Goal: Task Accomplishment & Management: Manage account settings

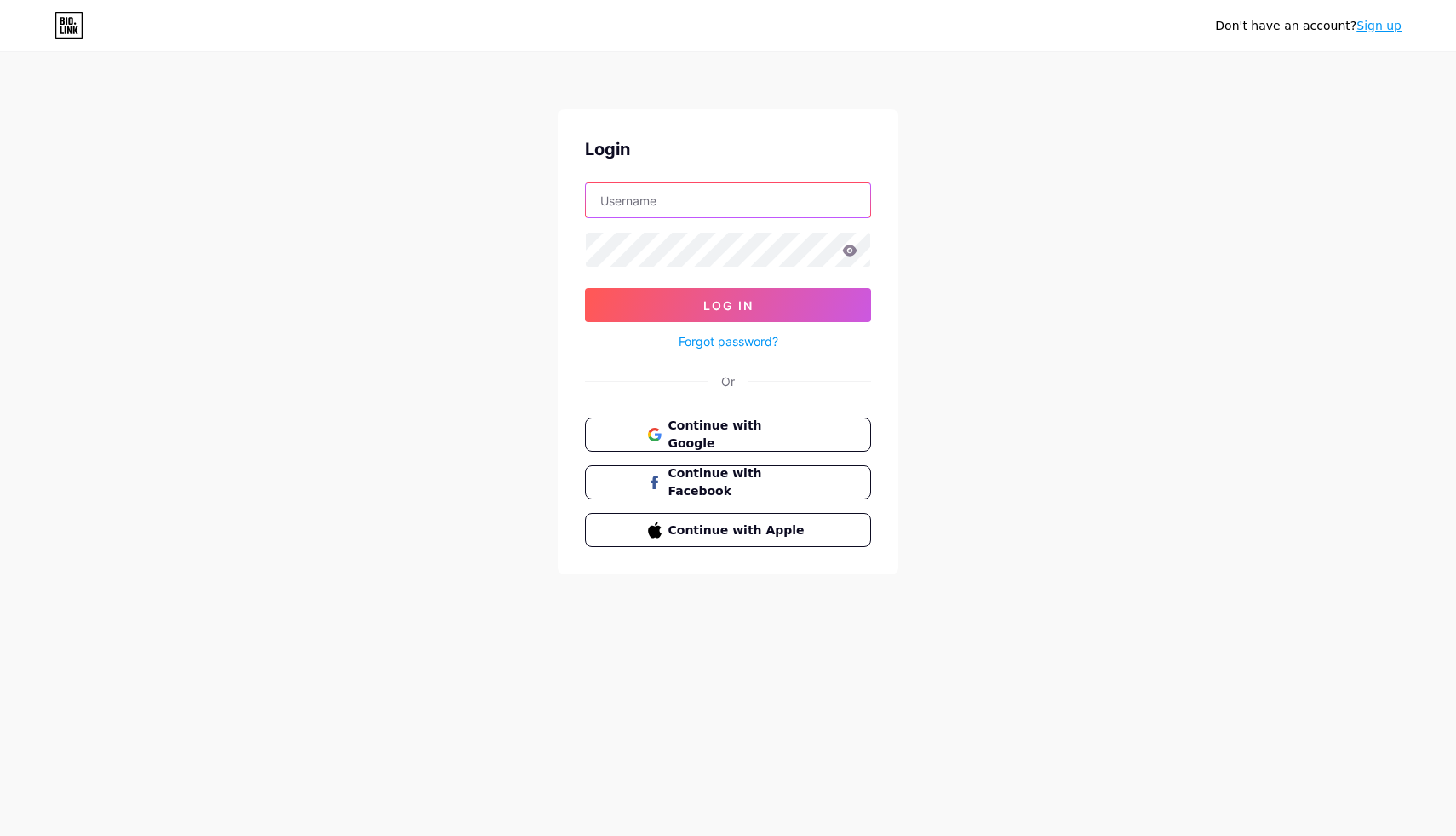
click at [793, 209] on input "text" at bounding box center [728, 200] width 284 height 34
type input "[EMAIL_ADDRESS][DOMAIN_NAME]"
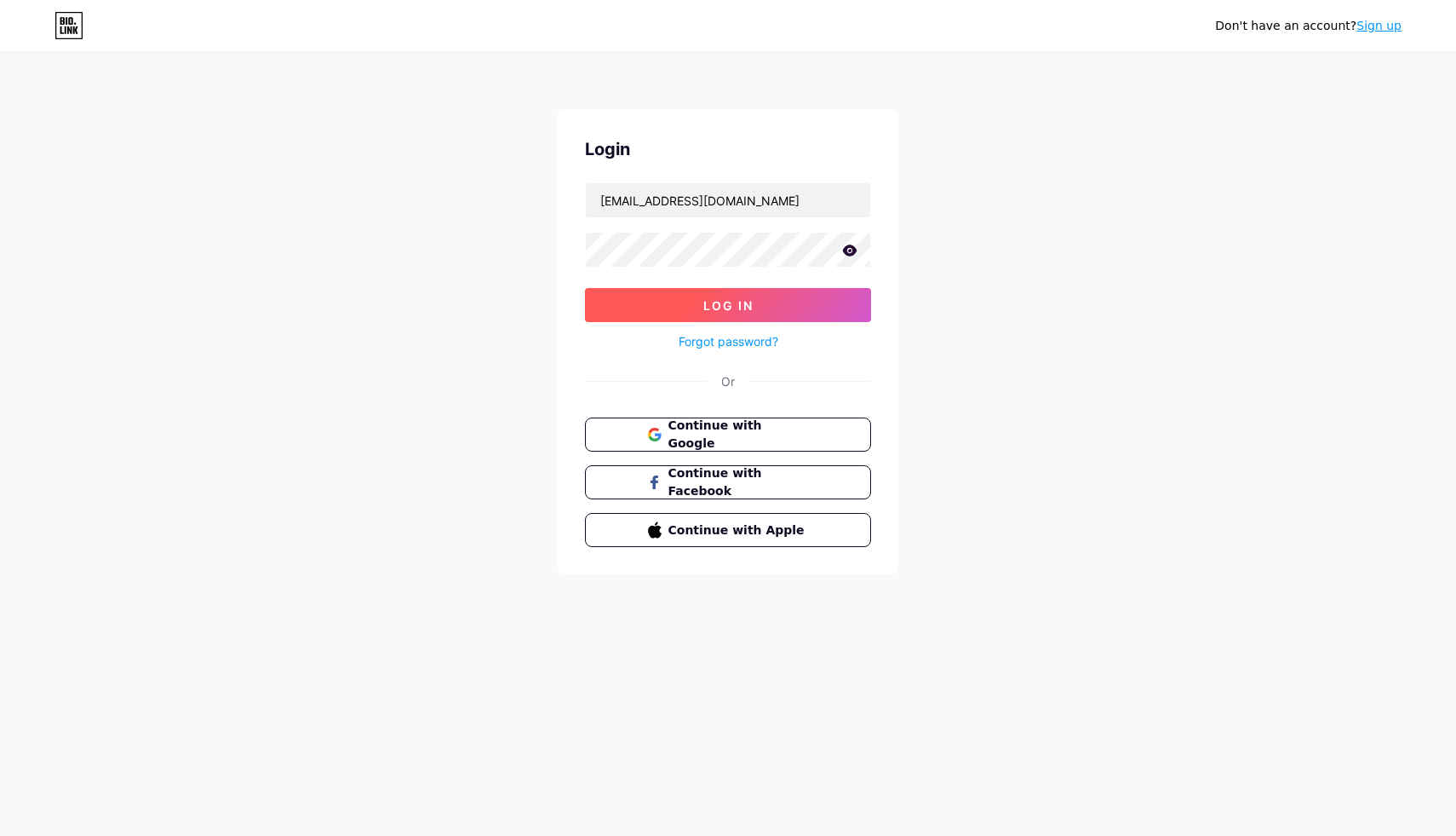
click at [777, 290] on button "Log In" at bounding box center [728, 305] width 286 height 34
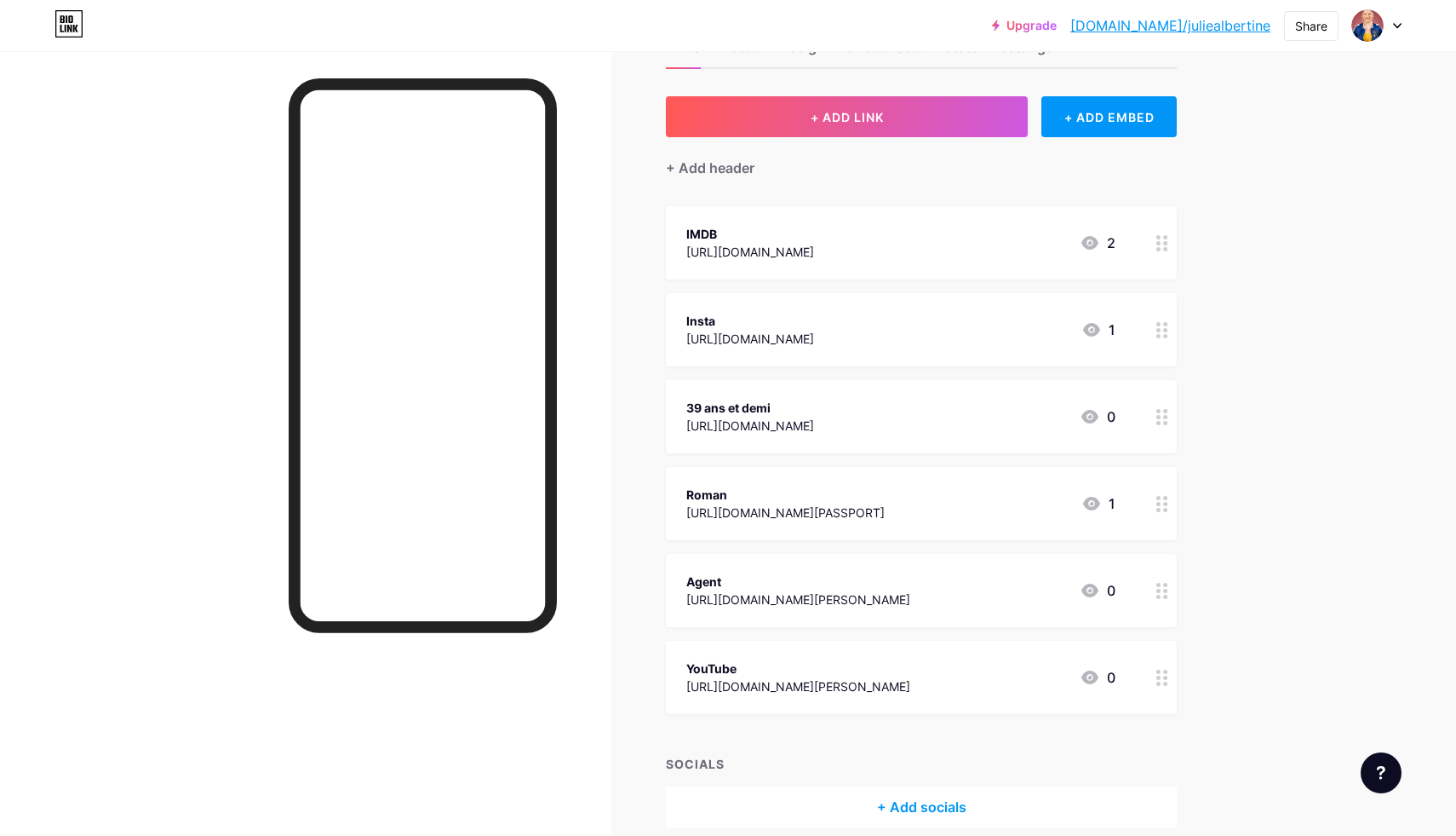
scroll to position [73, 0]
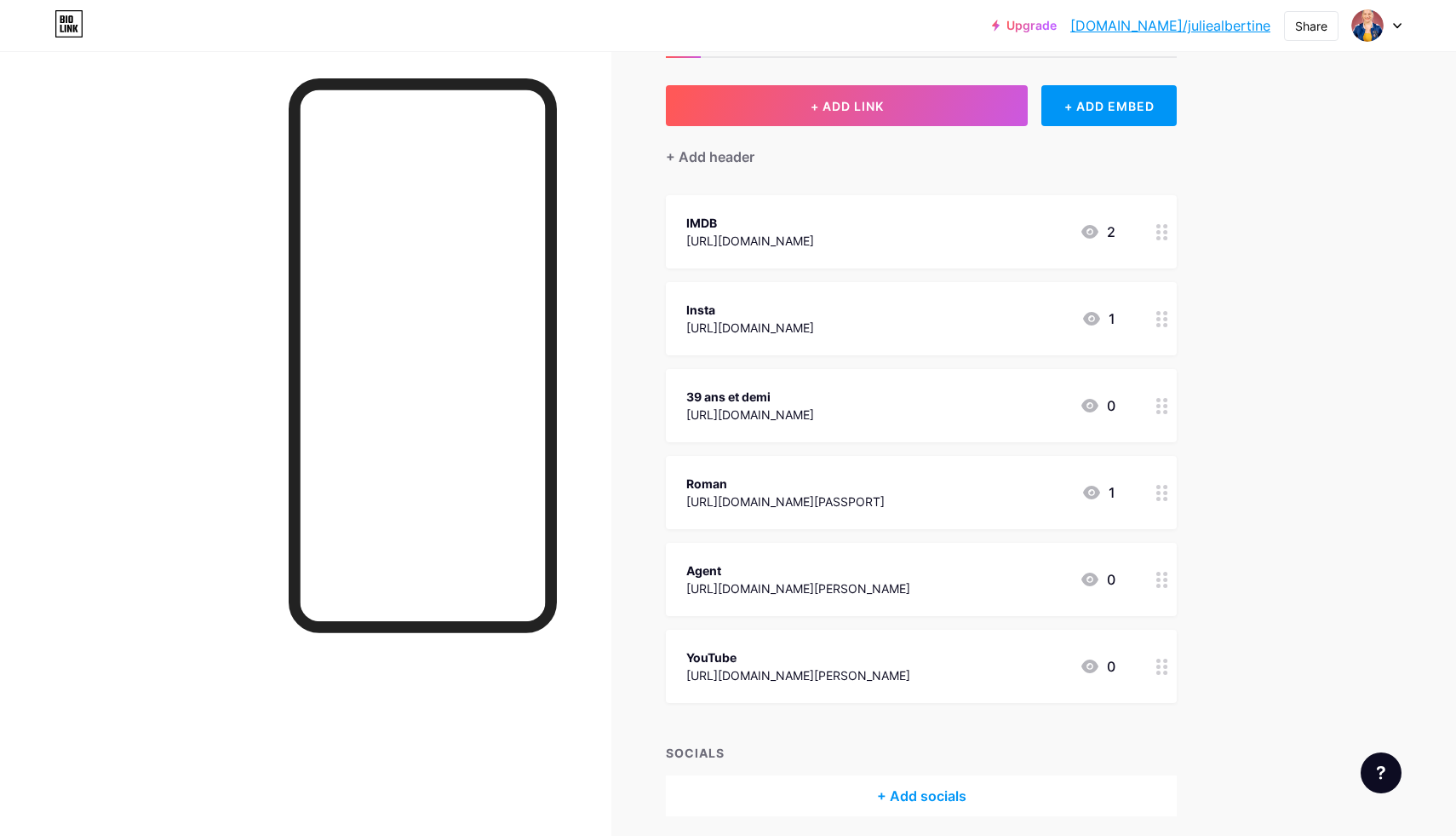
click at [1163, 415] on div at bounding box center [1162, 405] width 29 height 73
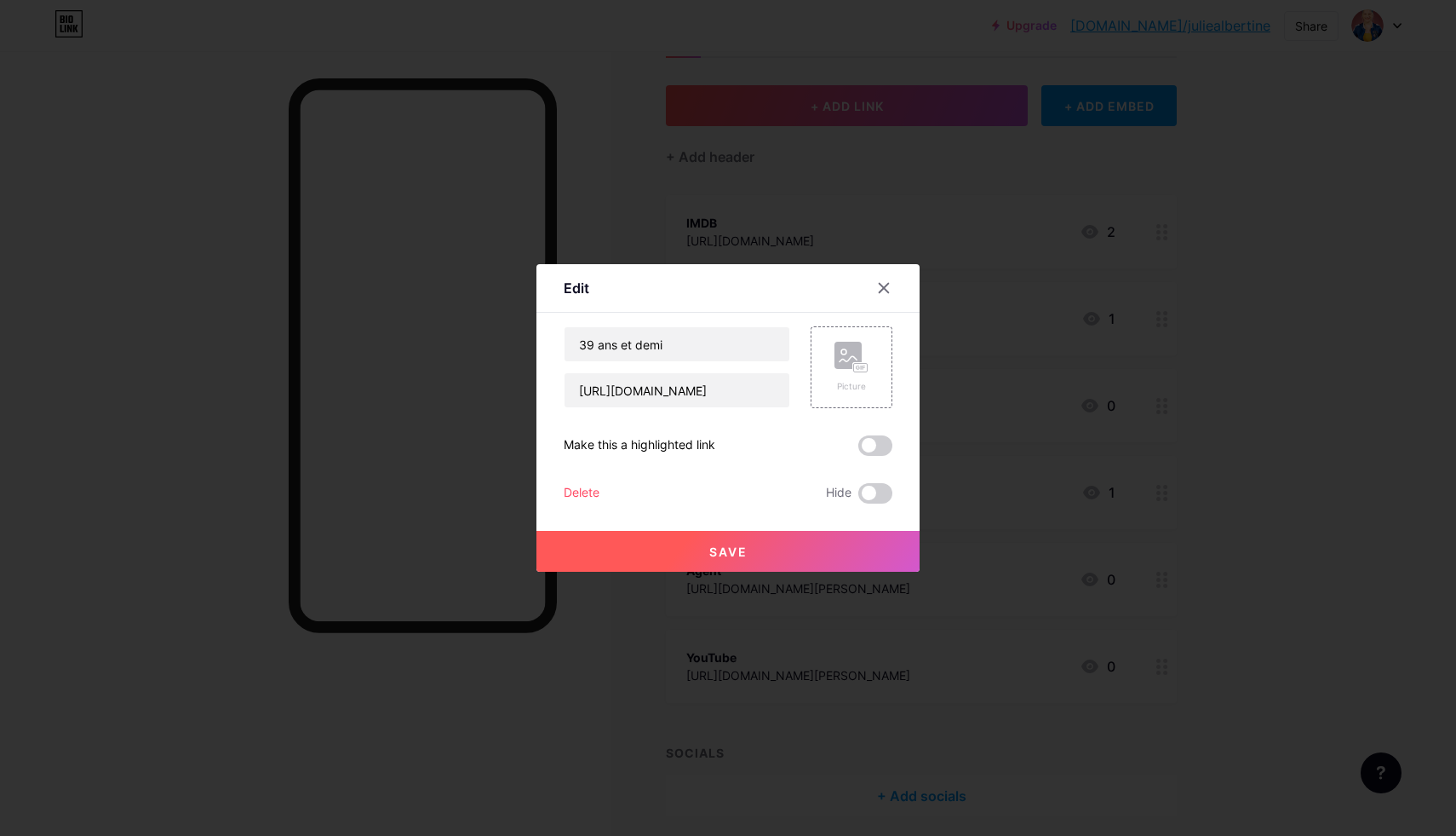
click at [584, 491] on div "Delete" at bounding box center [582, 494] width 36 height 21
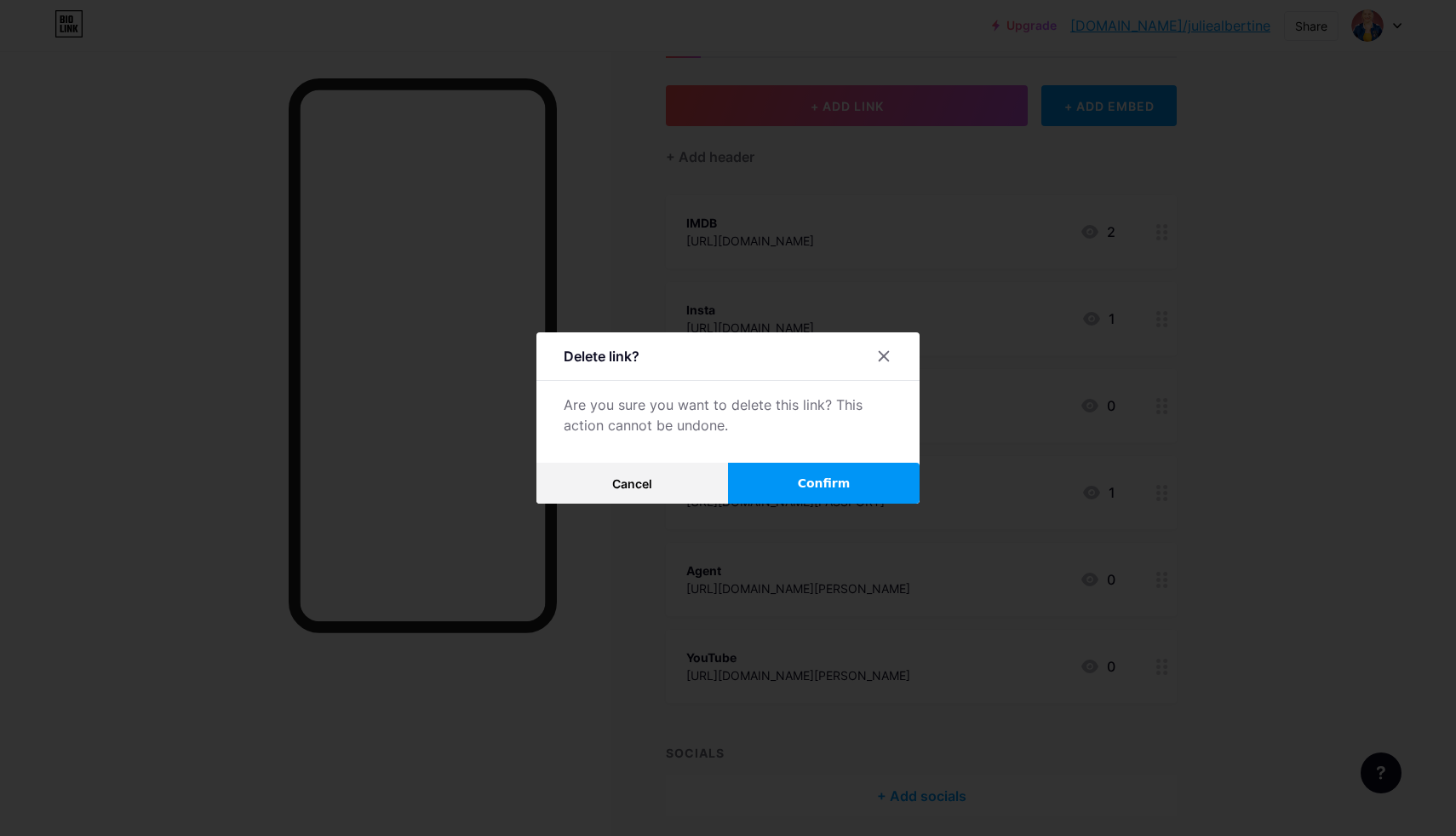
click at [778, 489] on button "Confirm" at bounding box center [824, 482] width 191 height 41
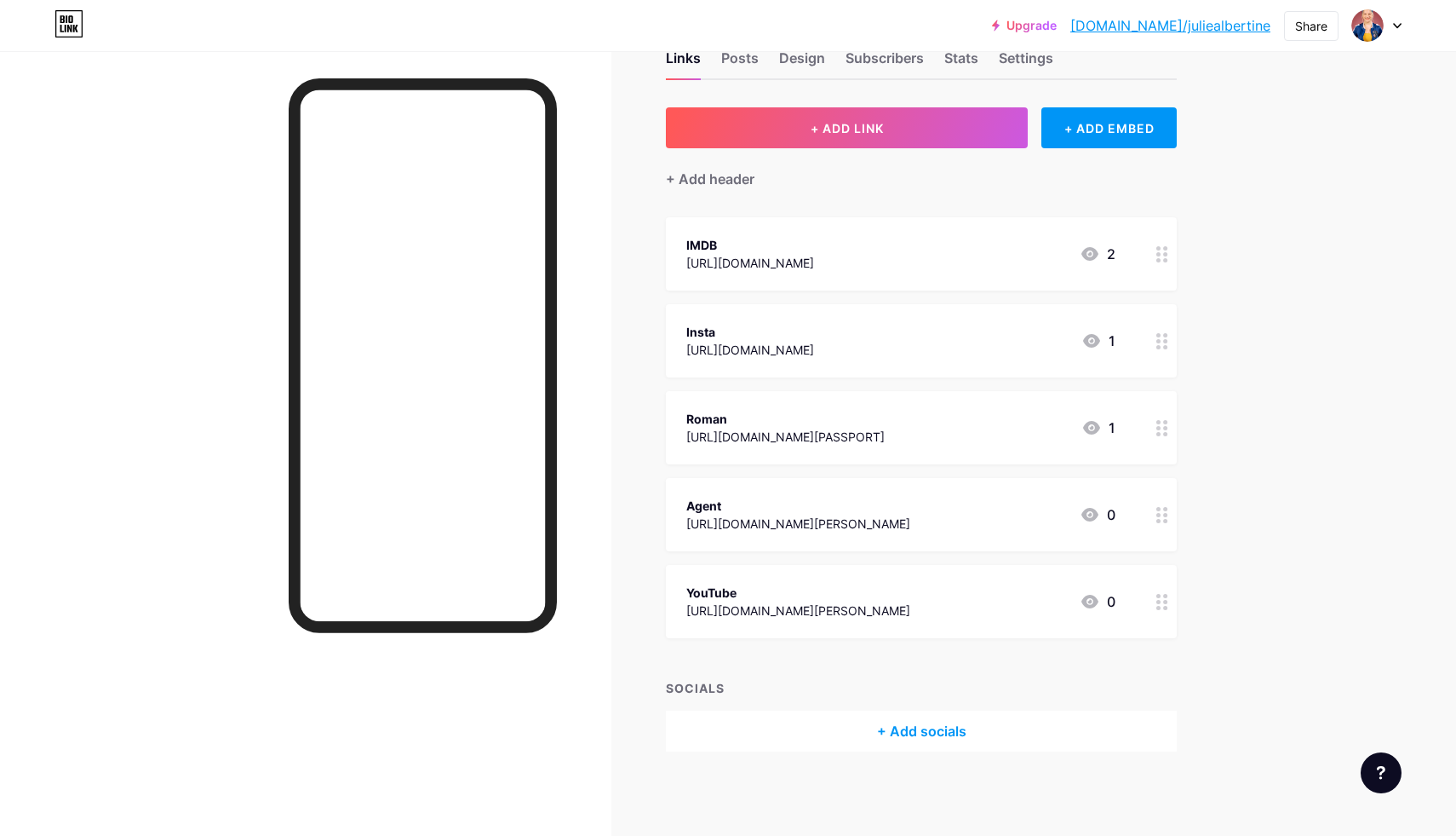
click at [1168, 436] on div at bounding box center [1162, 427] width 29 height 73
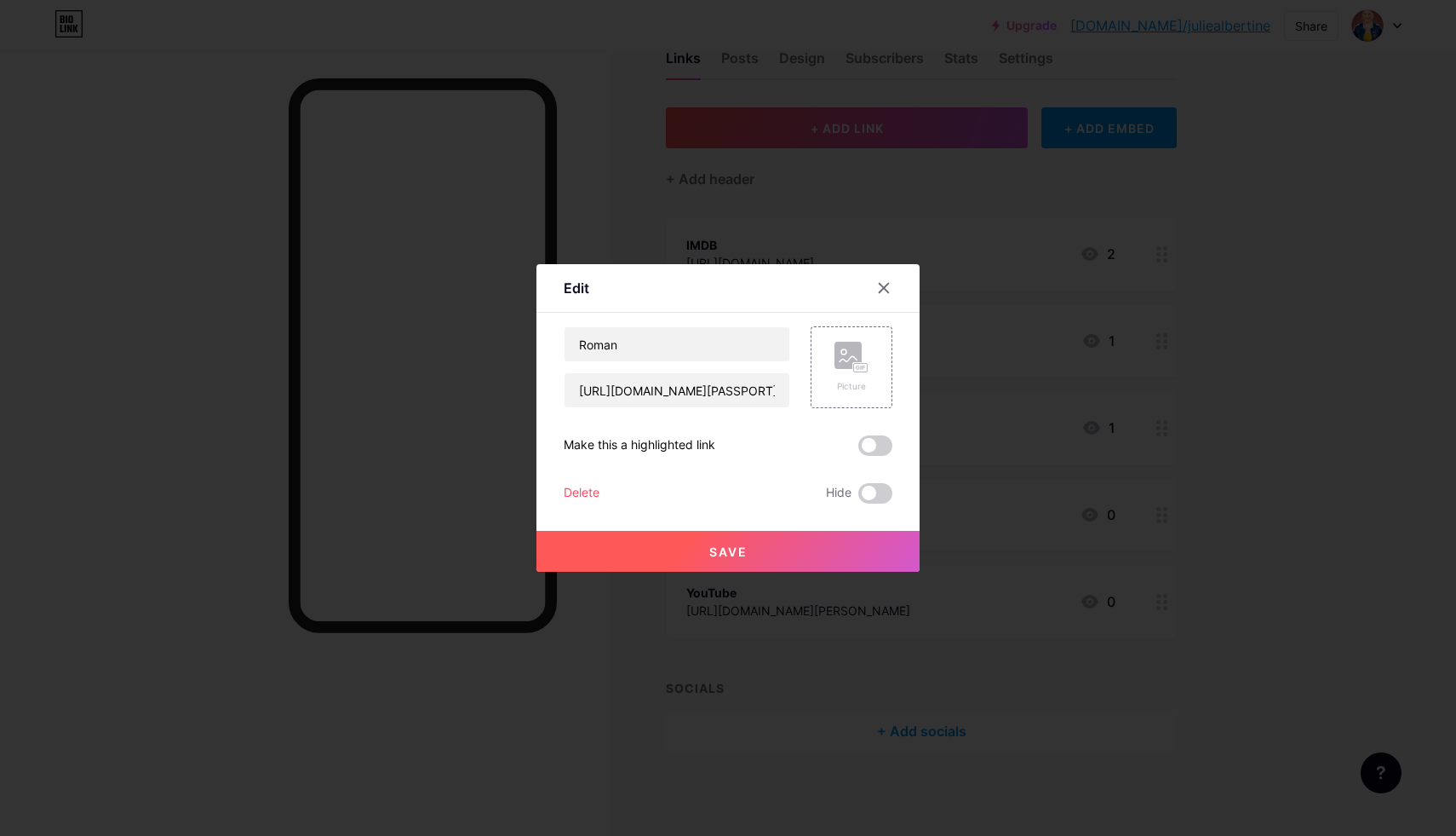
click at [585, 487] on div "Delete" at bounding box center [582, 494] width 36 height 21
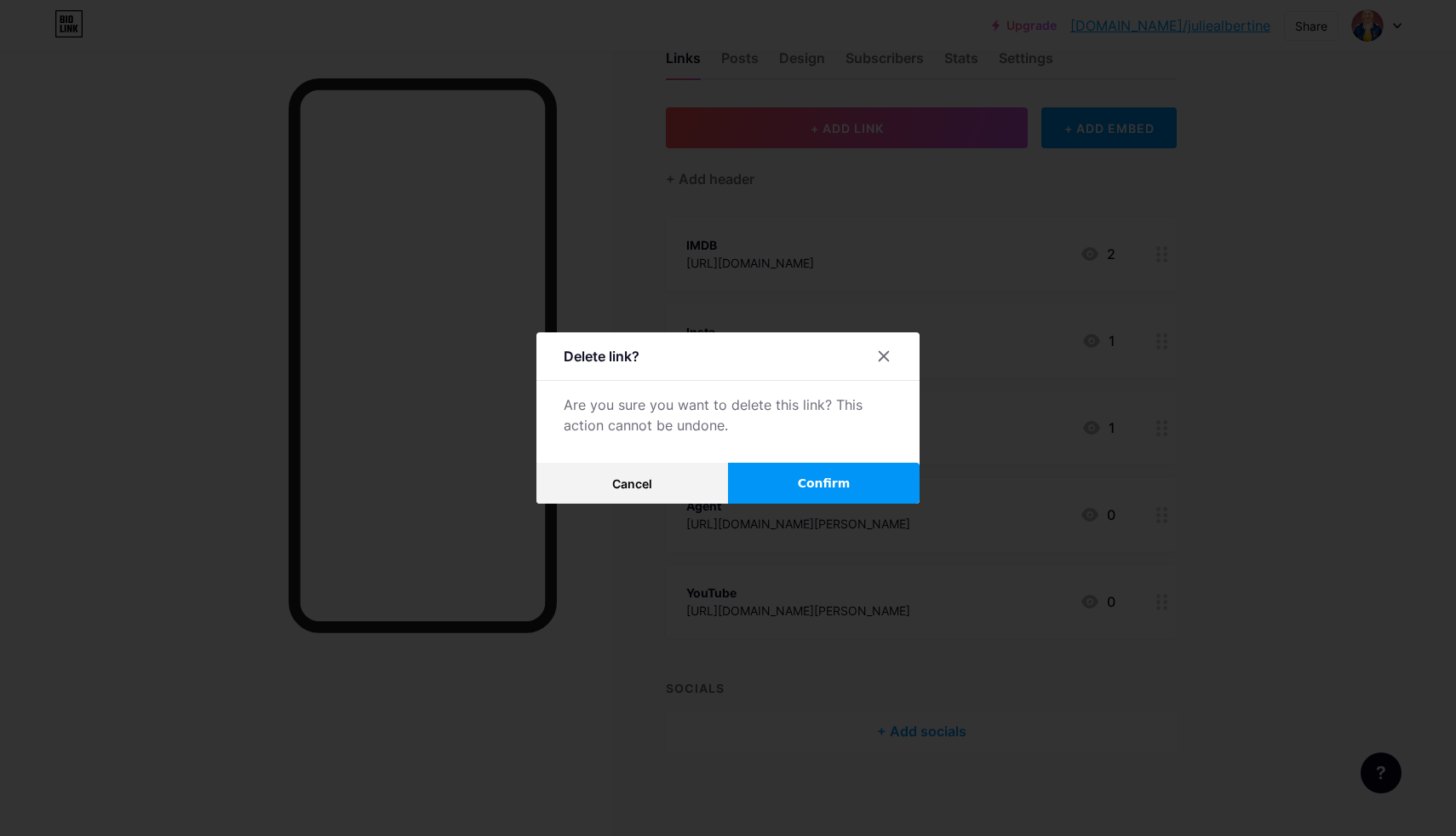
click at [788, 491] on button "Confirm" at bounding box center [824, 482] width 191 height 41
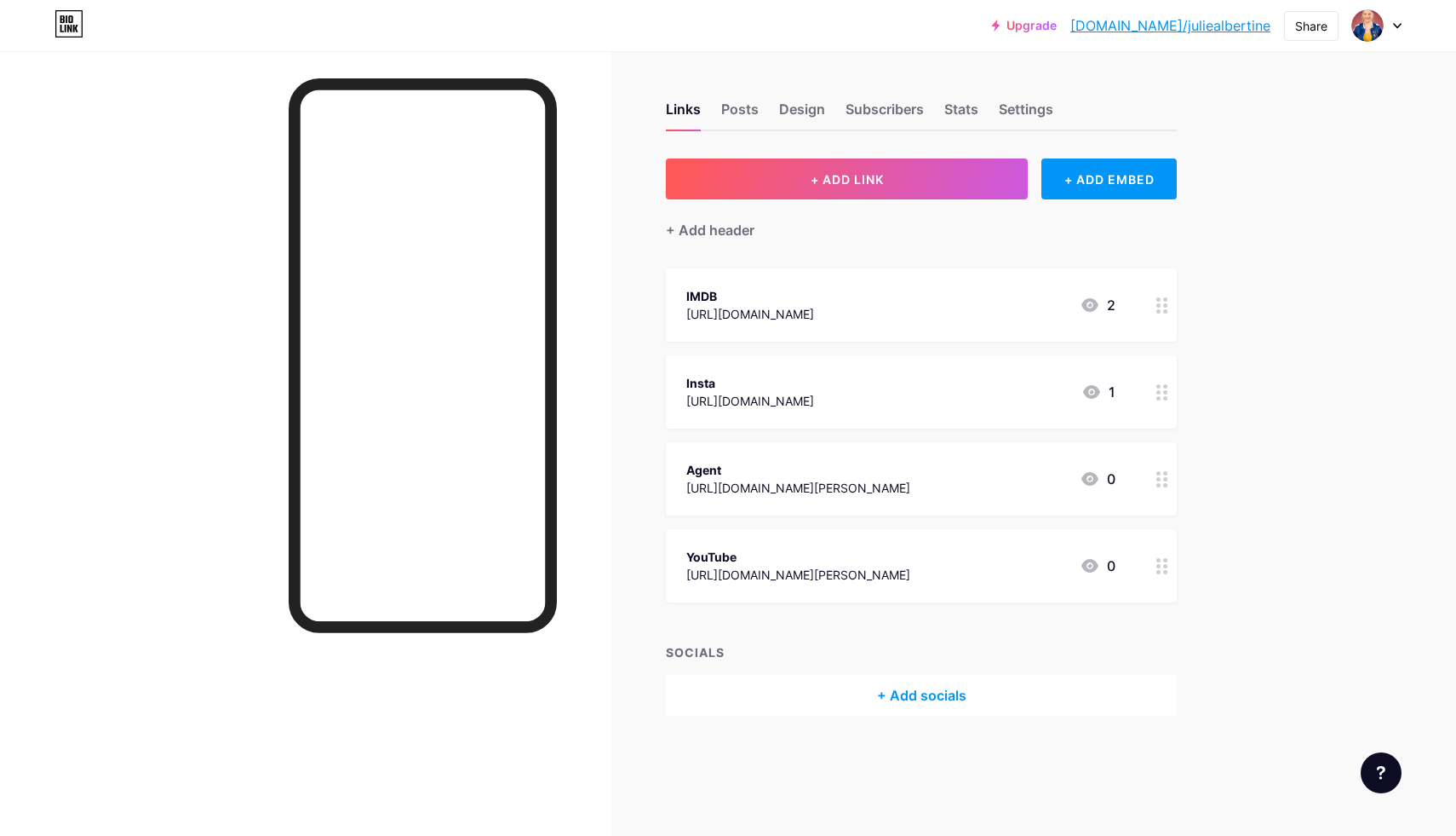
scroll to position [0, 0]
click at [804, 111] on div "Design" at bounding box center [802, 114] width 46 height 30
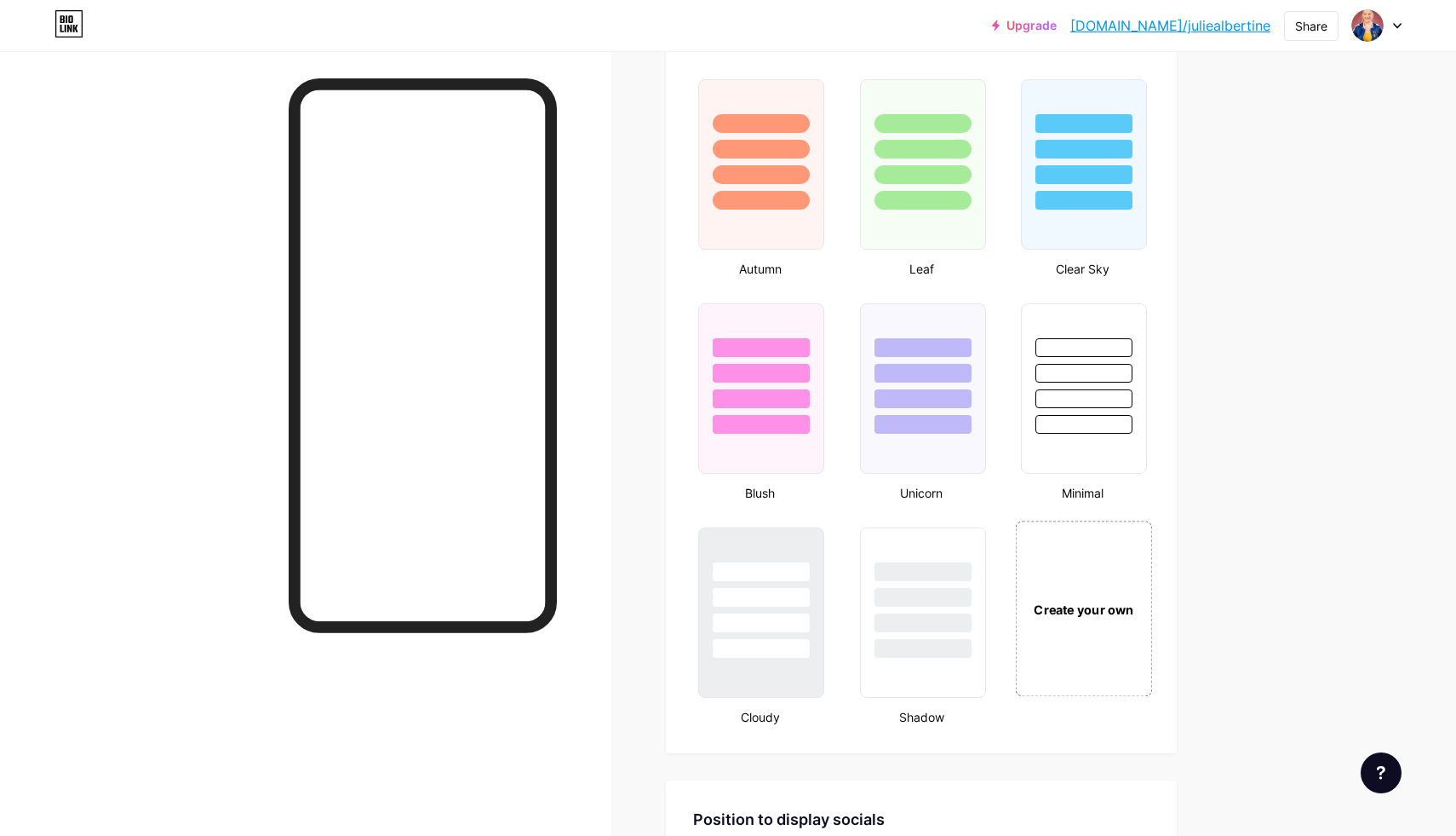
scroll to position [1545, 0]
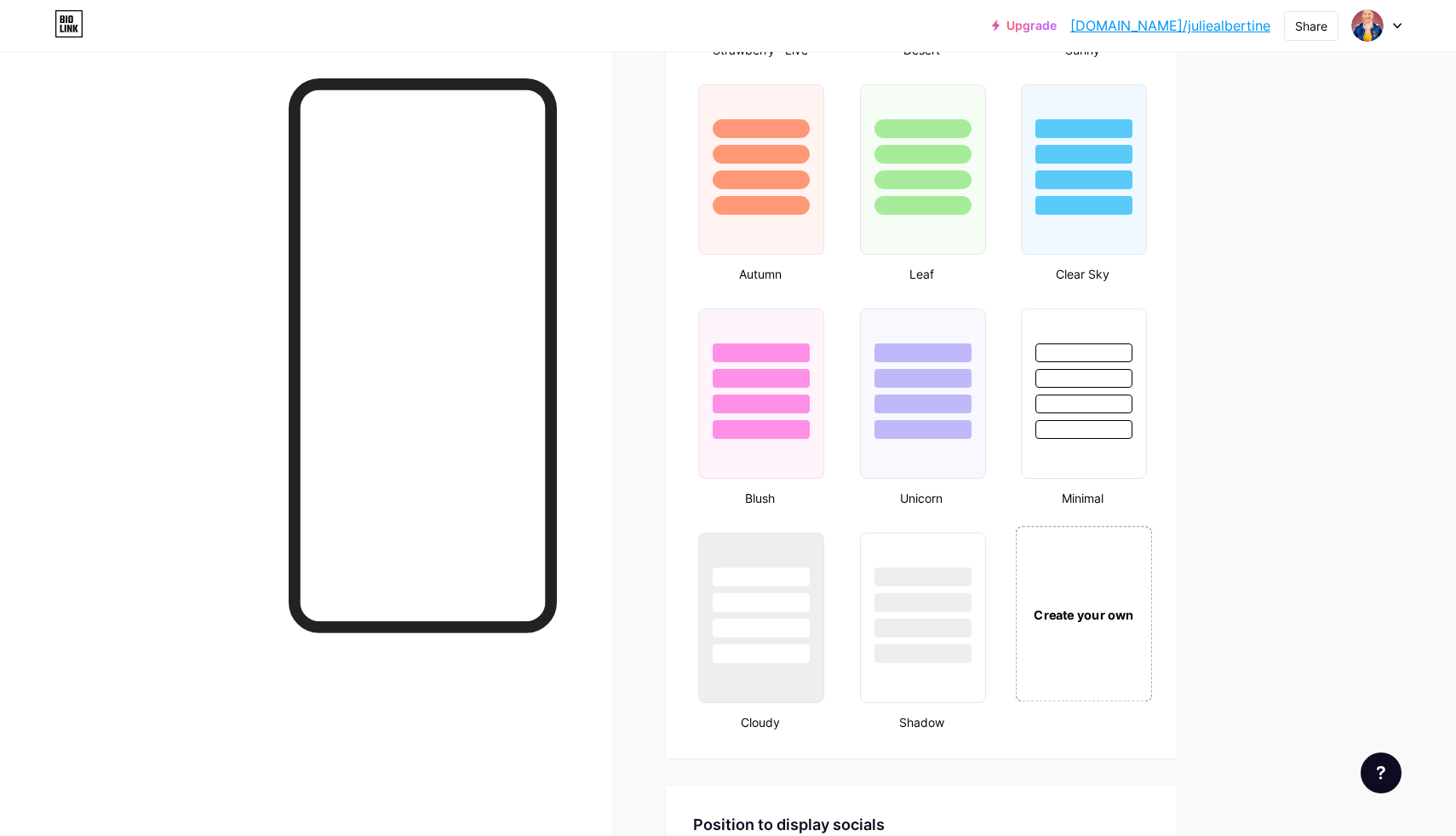
click at [1041, 599] on div "Create your own" at bounding box center [1084, 613] width 137 height 175
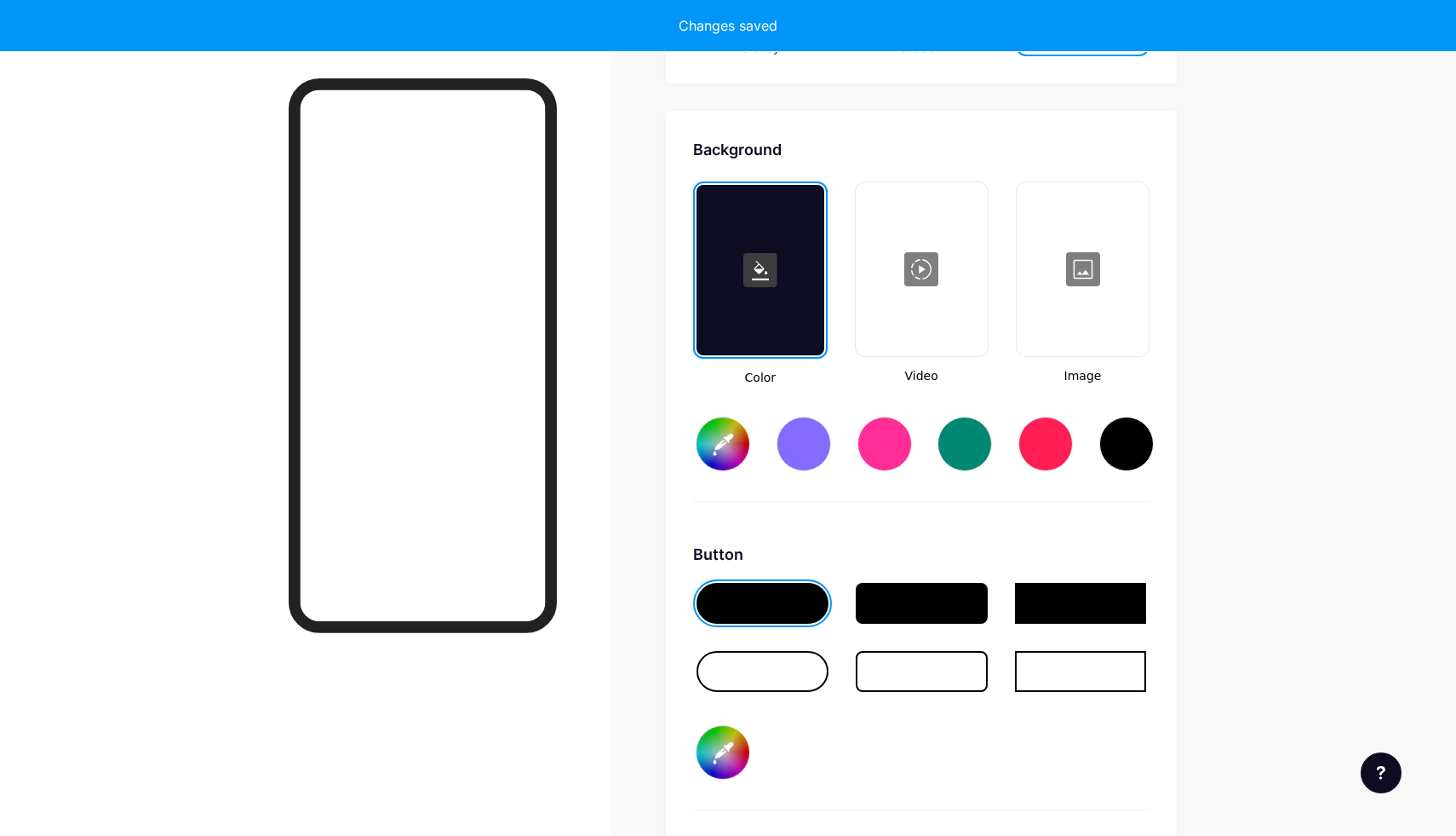
type input "#ffffff"
type input "#000000"
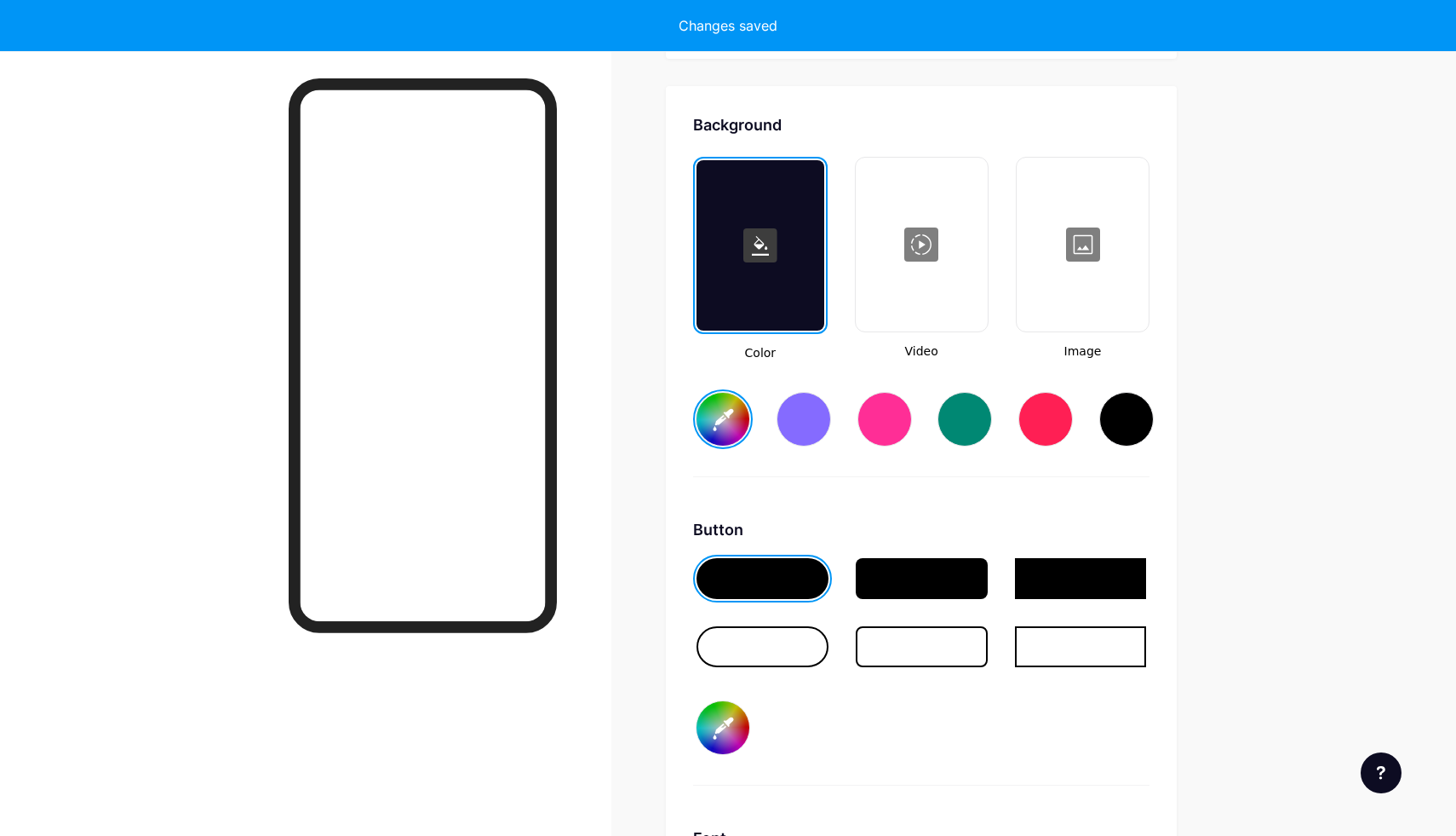
scroll to position [2263, 0]
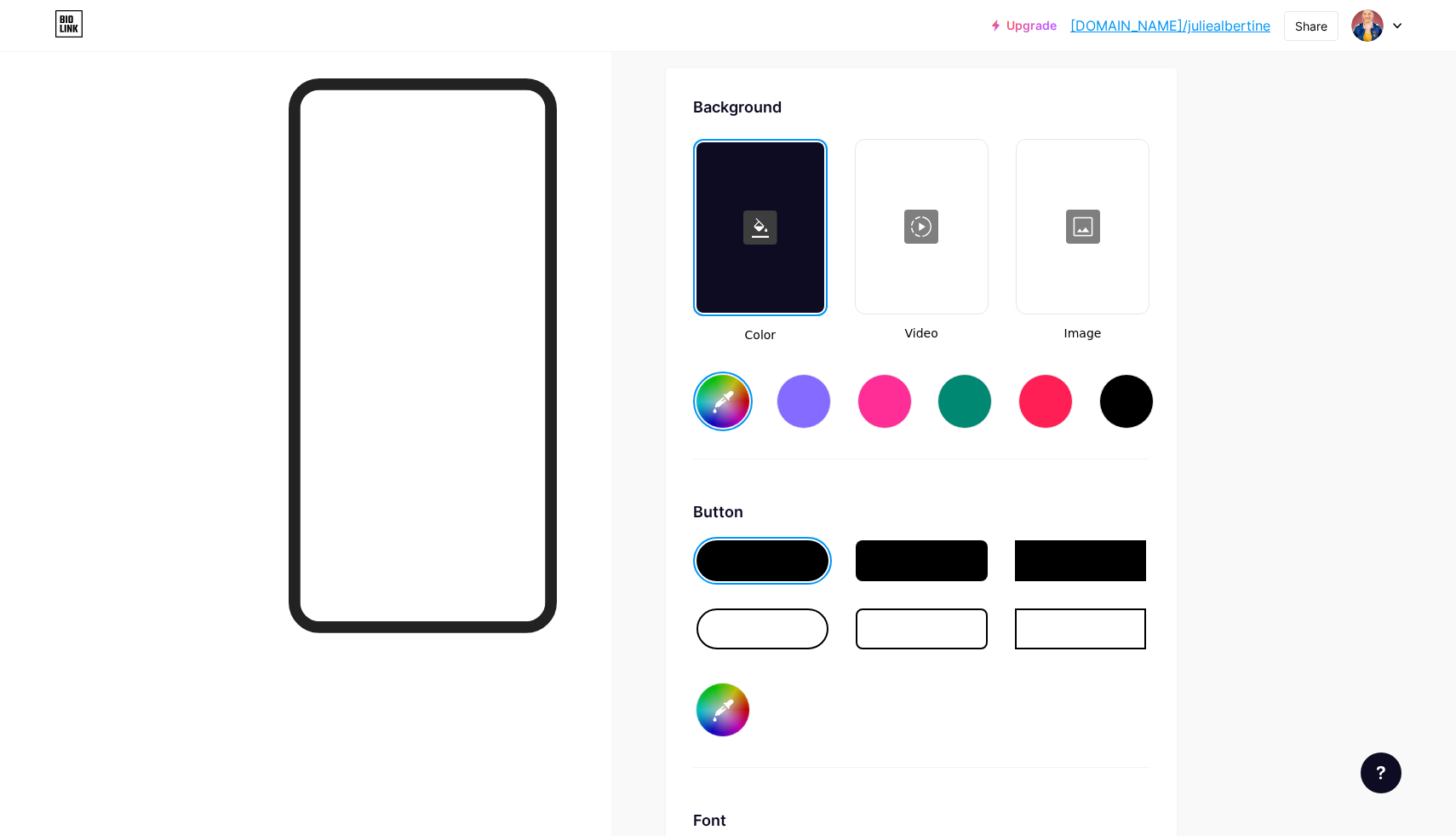
click at [756, 259] on div at bounding box center [760, 227] width 127 height 171
click at [712, 406] on input "#ffffff" at bounding box center [723, 402] width 53 height 53
click at [964, 477] on div "Background Color Video Image #494ca2 Button #000000 Font Inter Poppins EB Garam…" at bounding box center [922, 600] width 457 height 1009
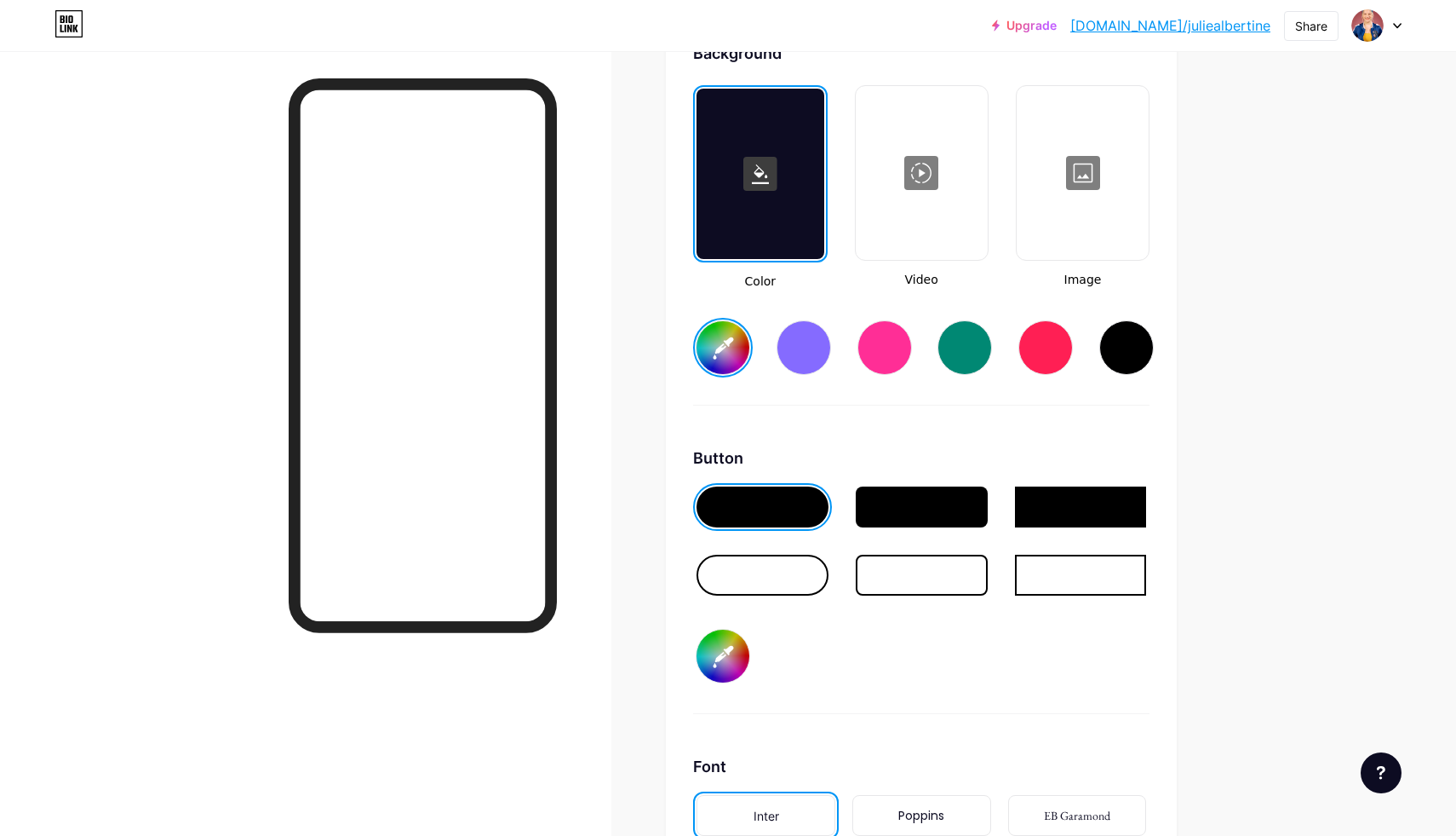
scroll to position [2333, 0]
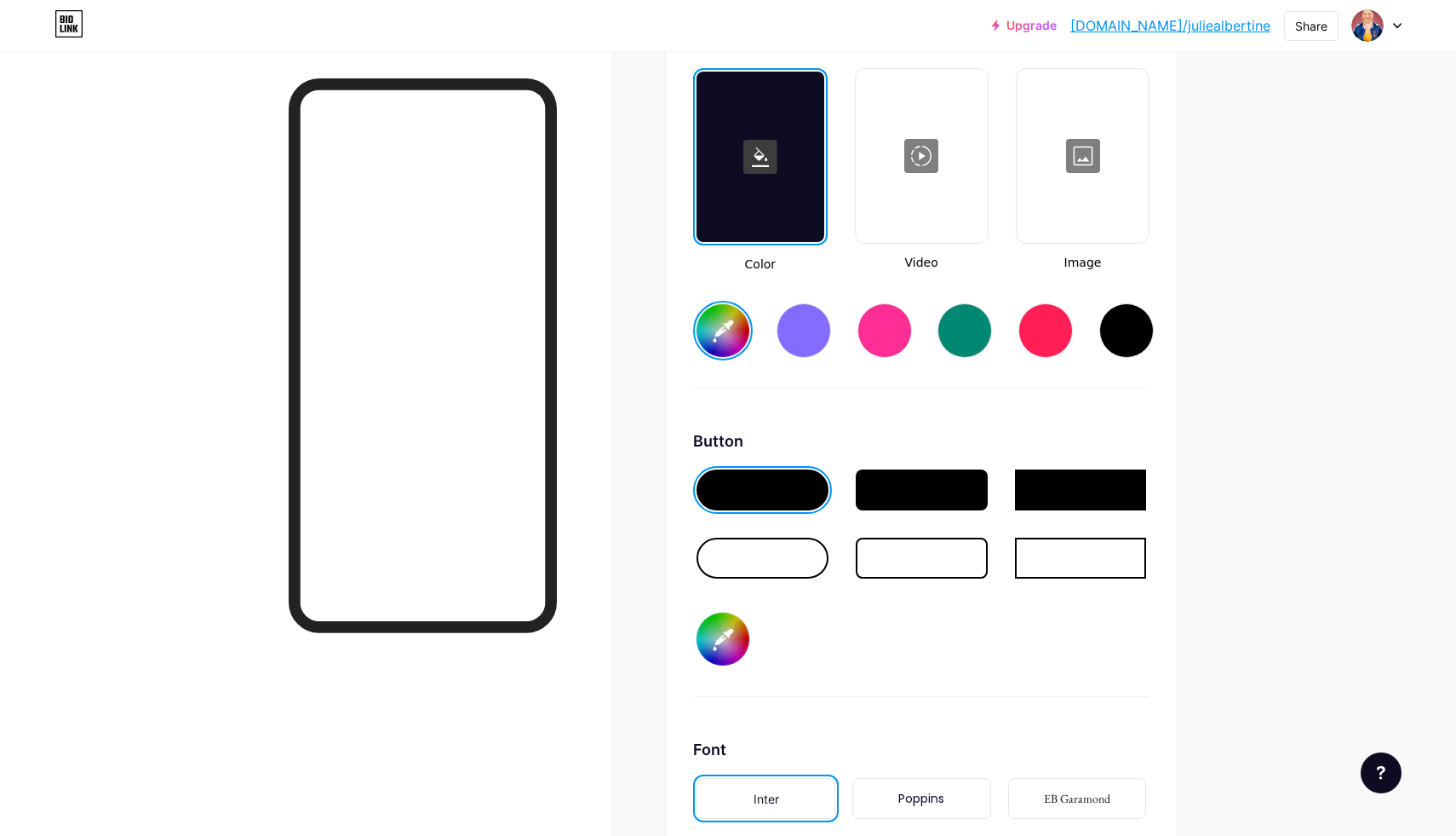
click at [962, 478] on div at bounding box center [921, 489] width 132 height 41
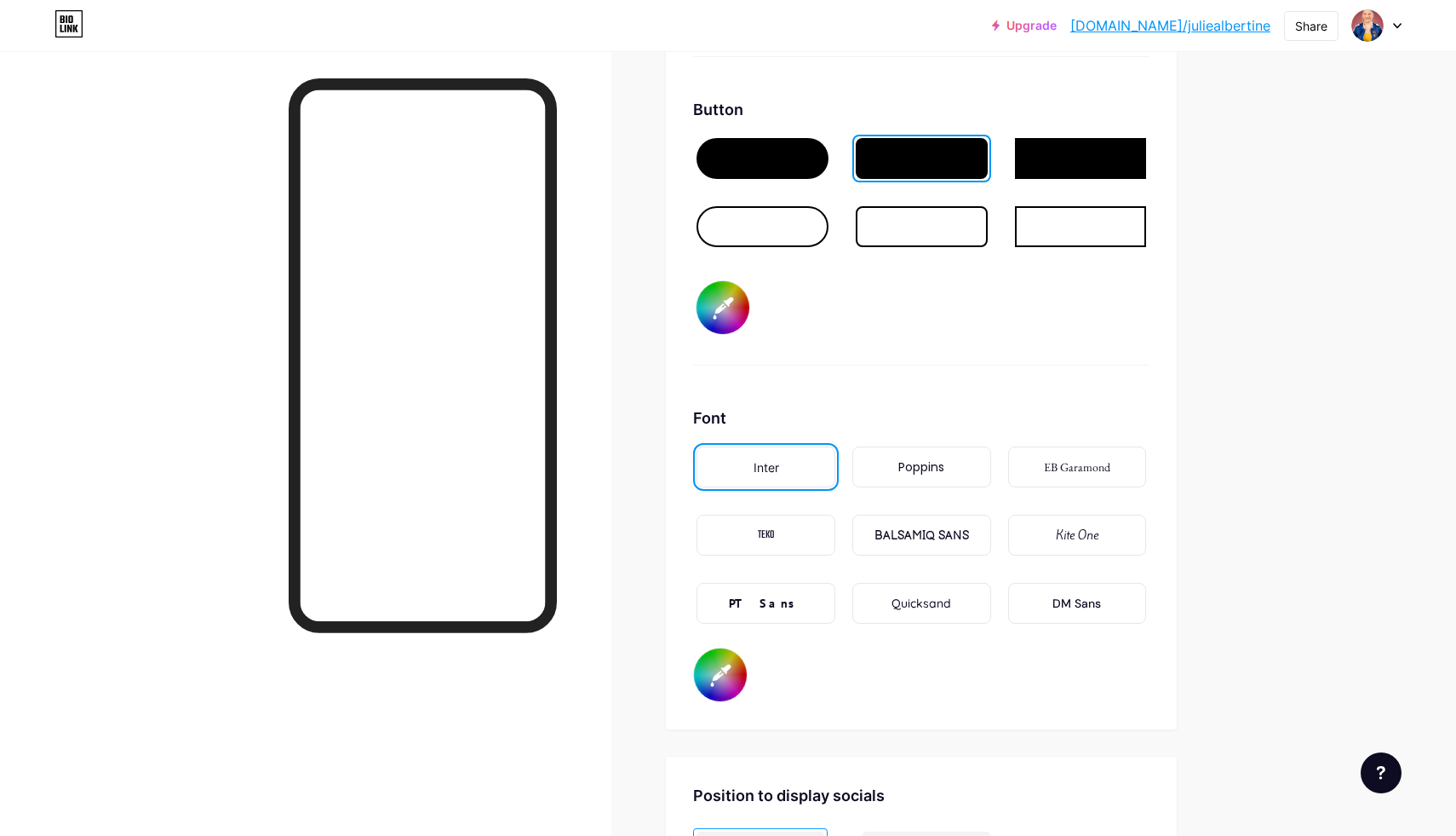
scroll to position [2677, 0]
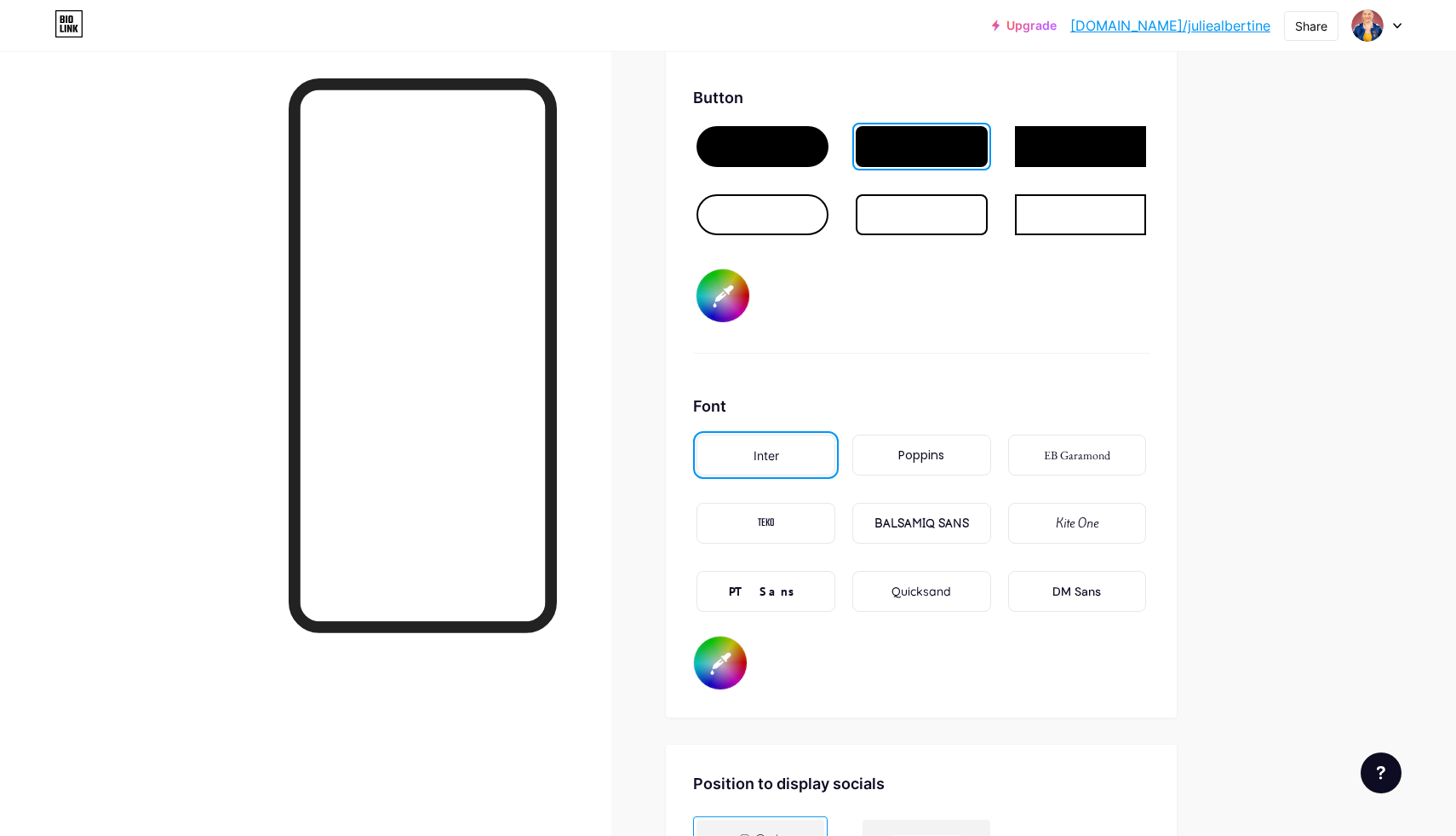
click at [939, 517] on div "BALSAMIQ SANS" at bounding box center [922, 523] width 95 height 18
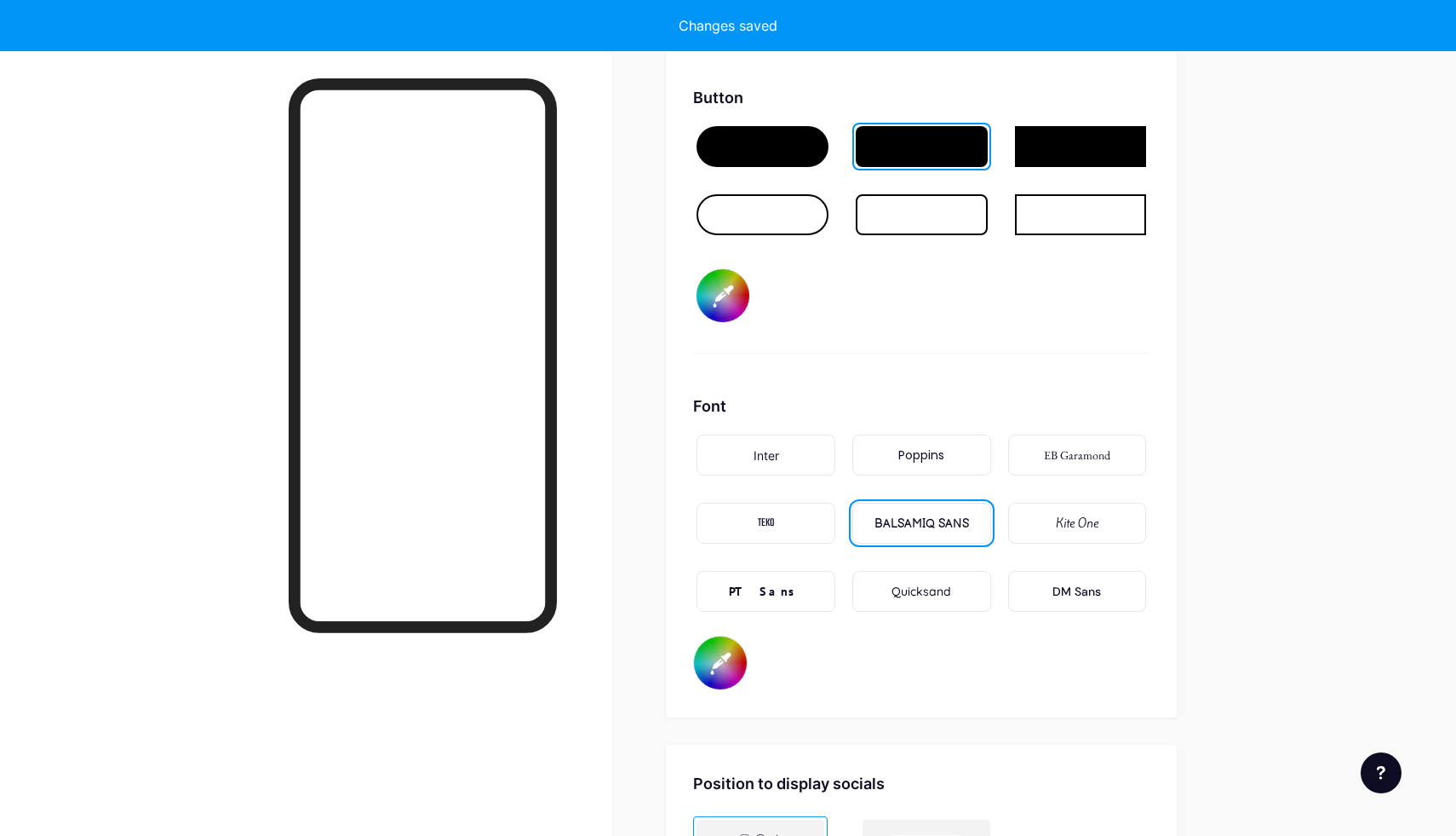
type input "#494ca2"
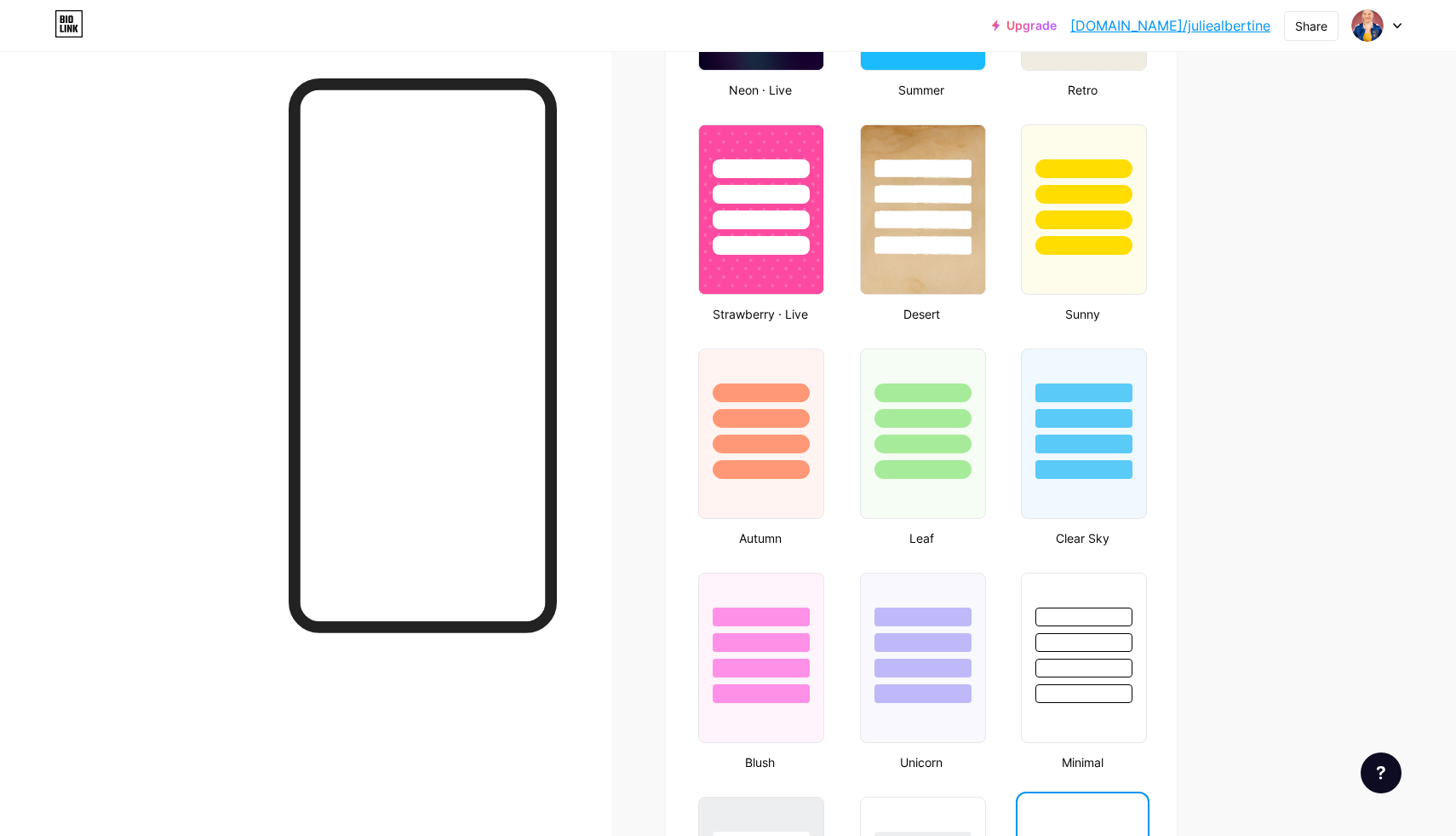
scroll to position [1272, 0]
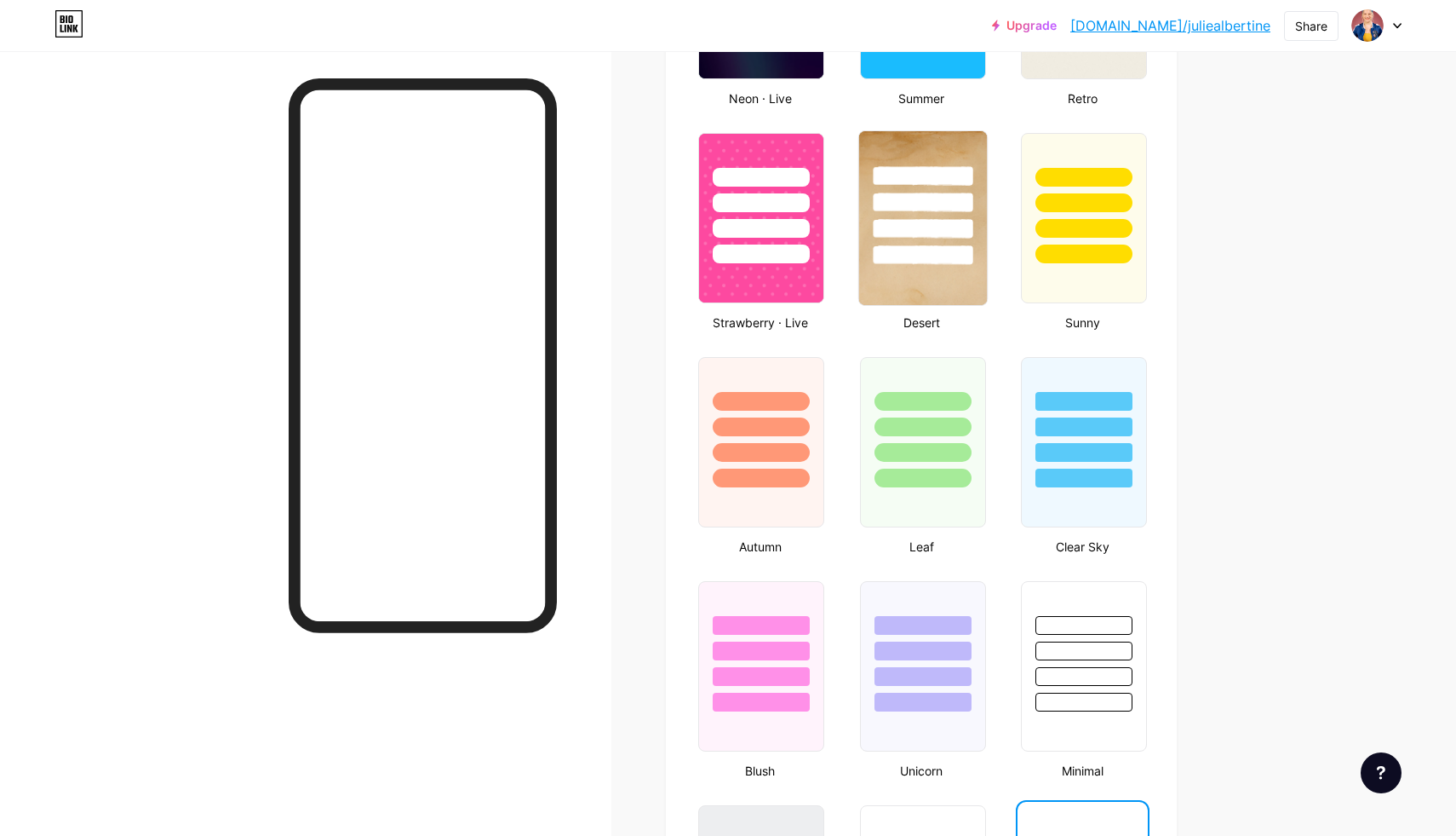
click at [948, 288] on img at bounding box center [922, 217] width 128 height 173
click at [811, 679] on div at bounding box center [761, 645] width 128 height 134
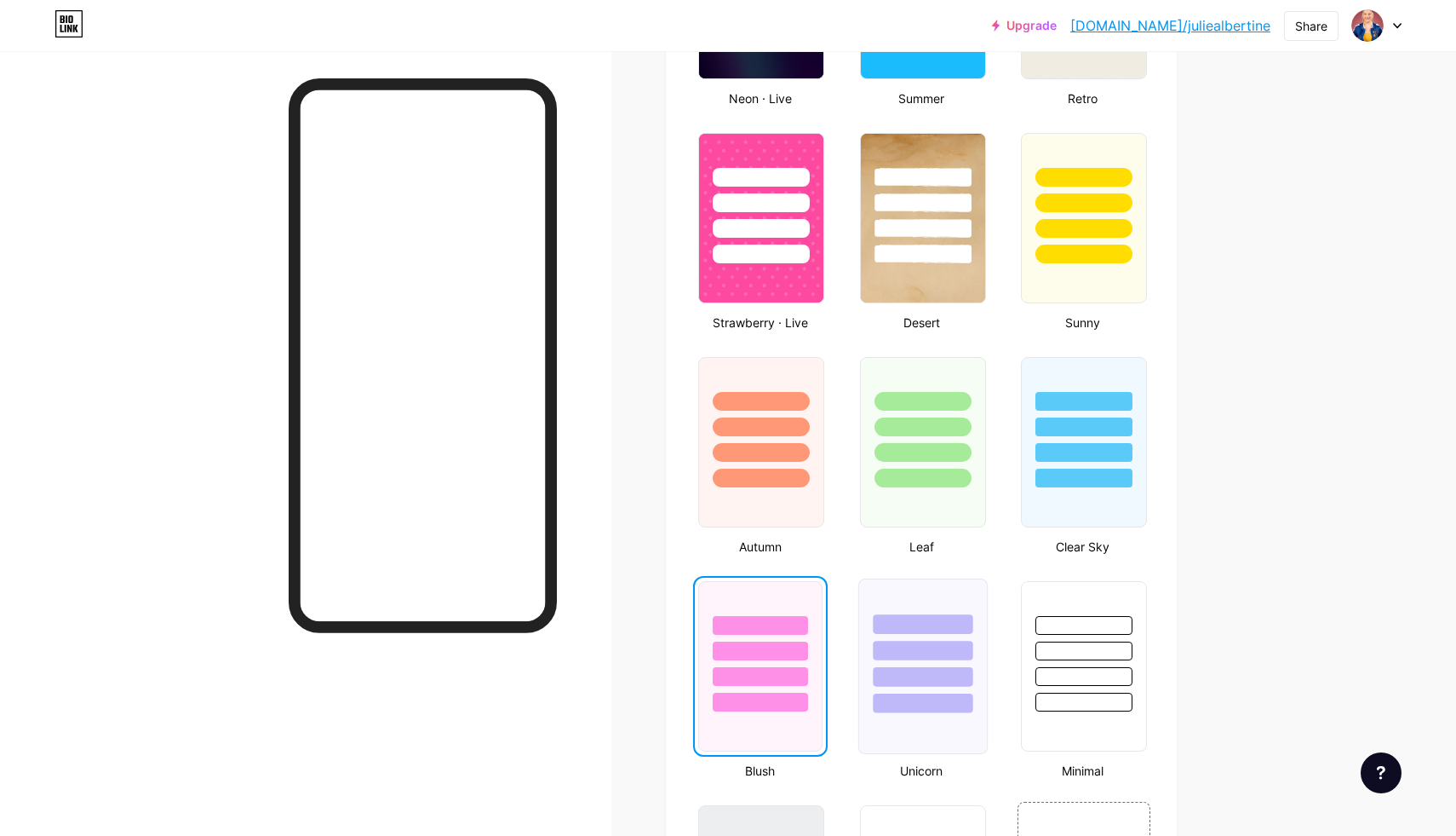
click at [906, 700] on div at bounding box center [922, 703] width 99 height 20
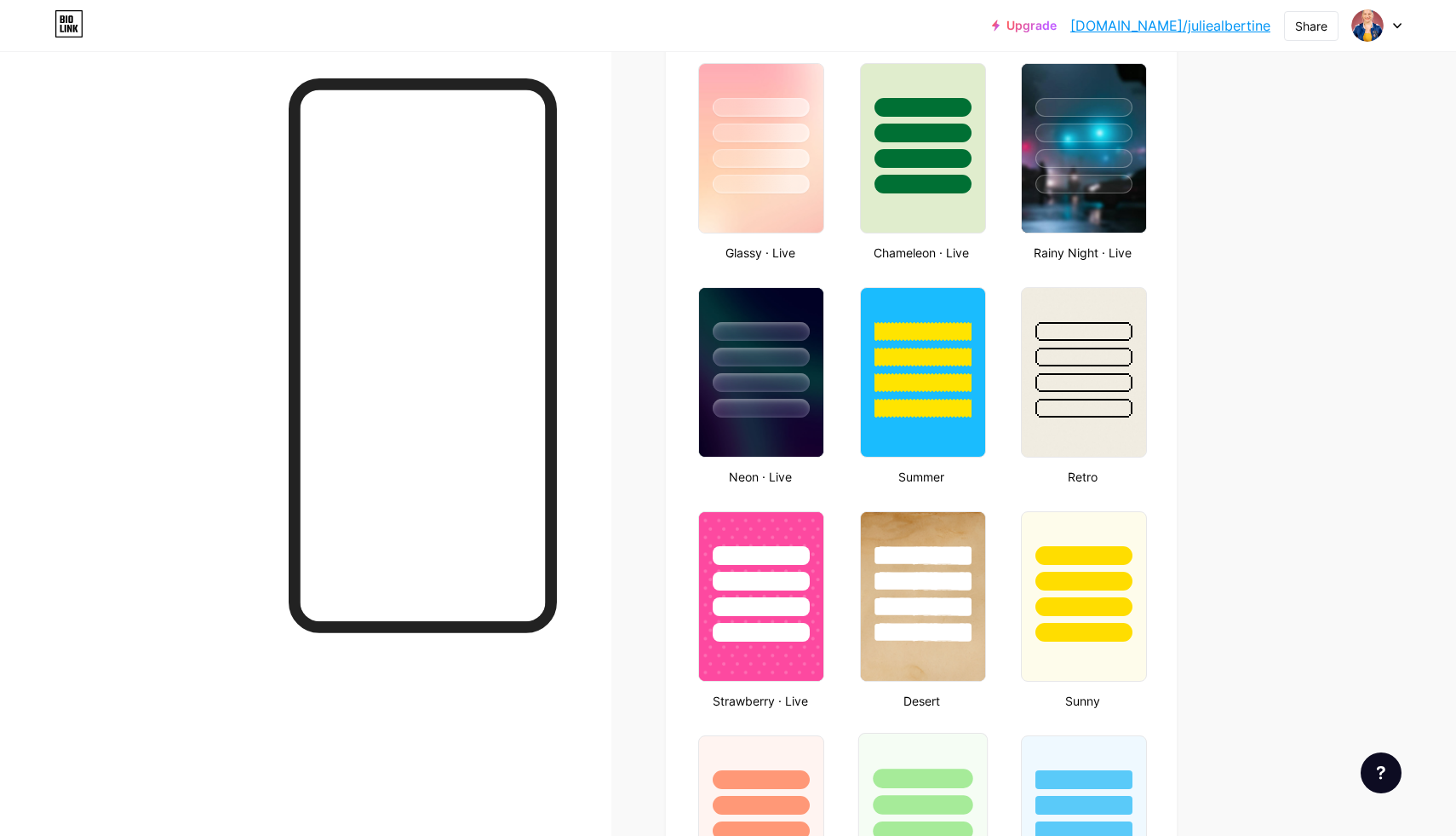
scroll to position [893, 0]
click at [1032, 422] on img at bounding box center [1084, 373] width 128 height 173
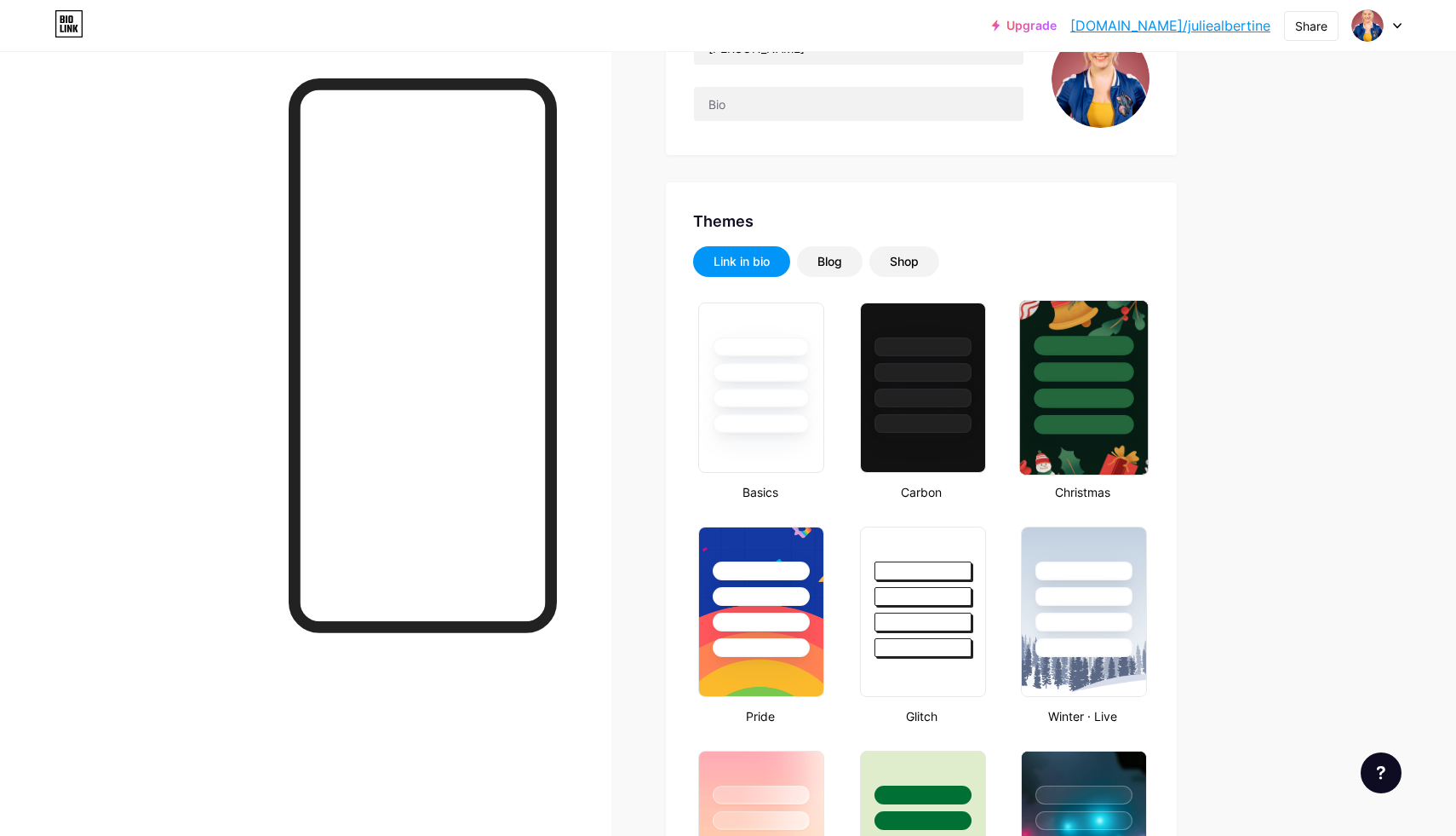
scroll to position [209, 0]
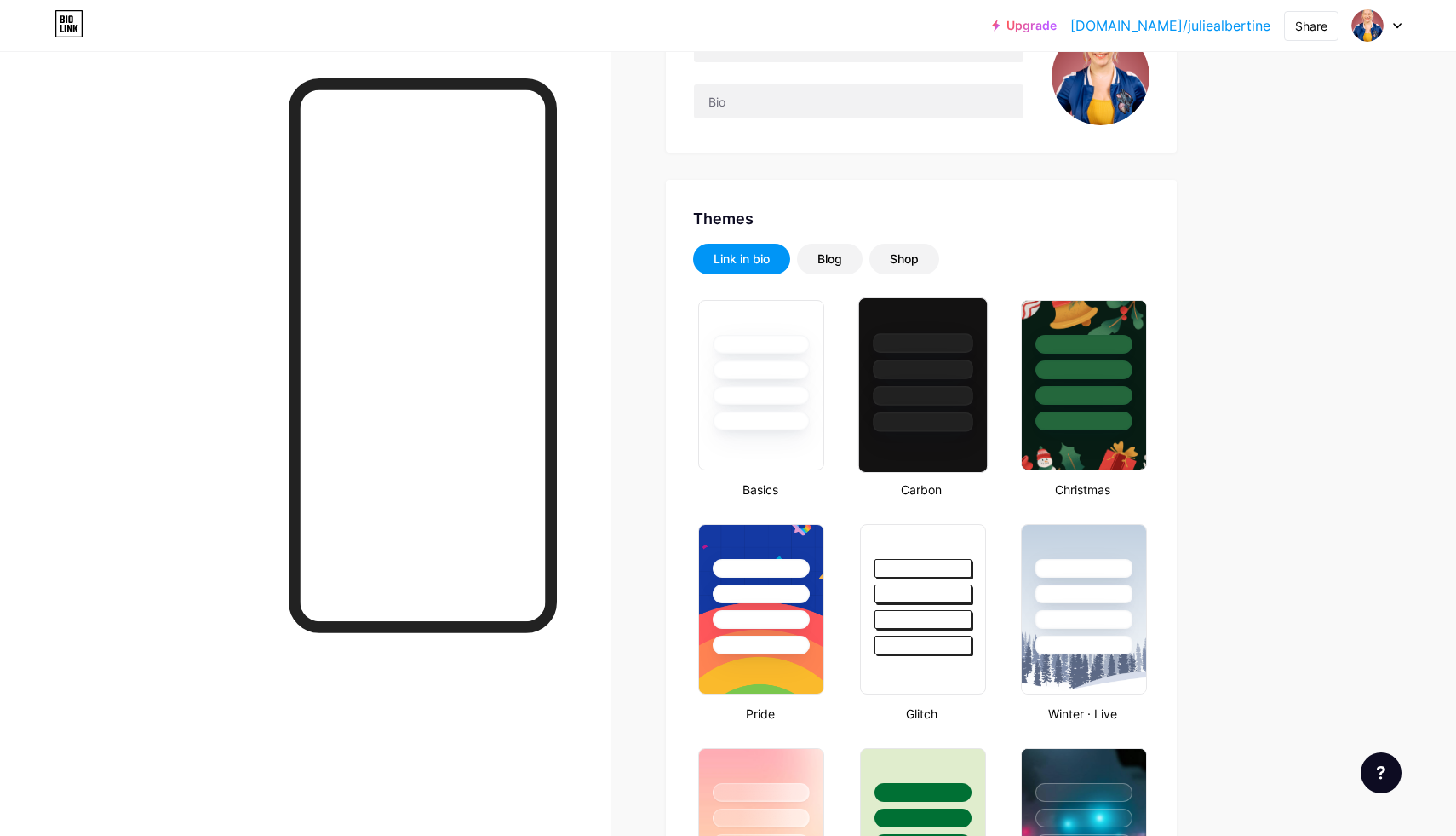
click at [957, 449] on div at bounding box center [922, 385] width 130 height 175
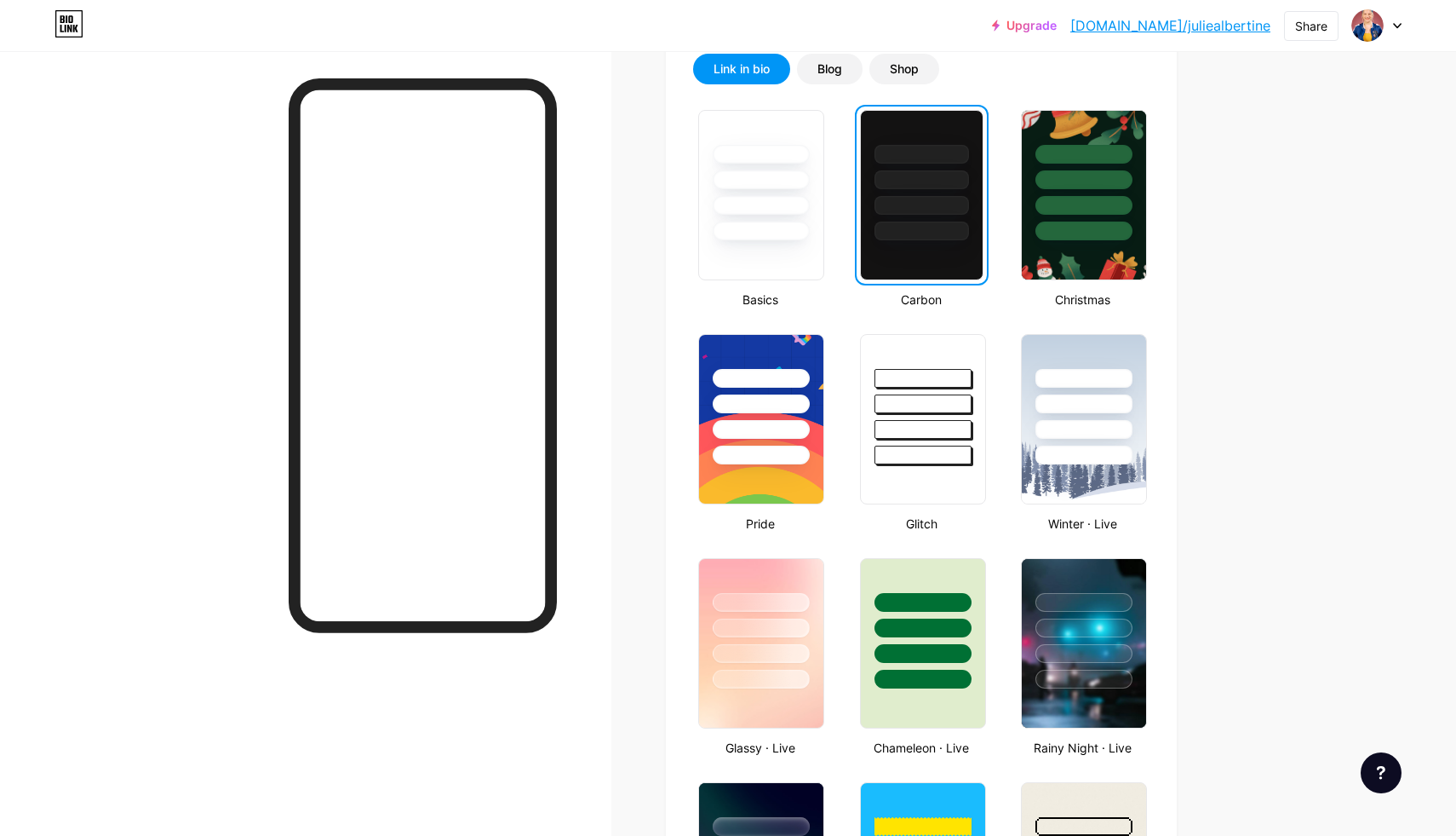
scroll to position [400, 0]
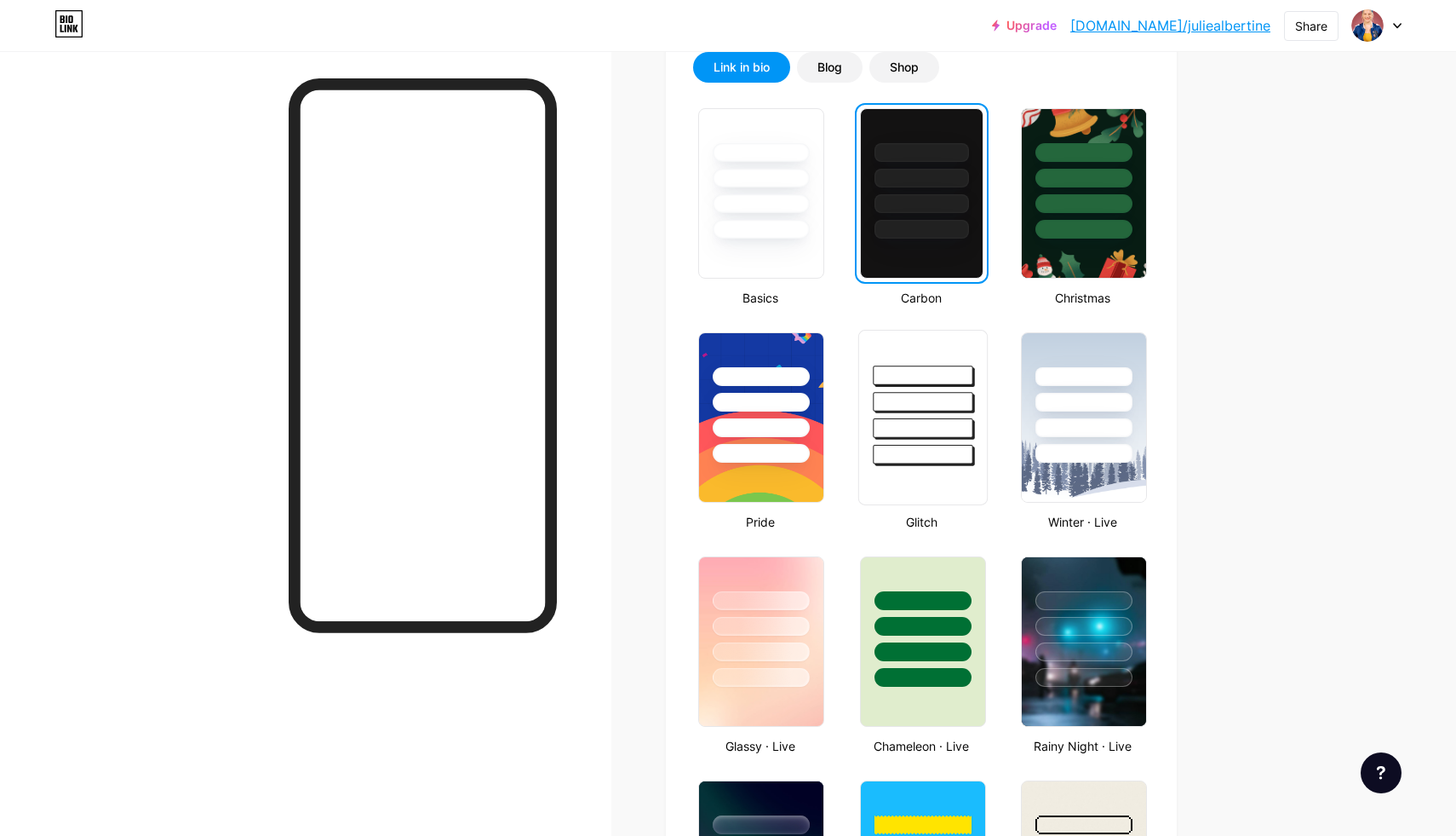
click at [952, 480] on div at bounding box center [922, 417] width 130 height 175
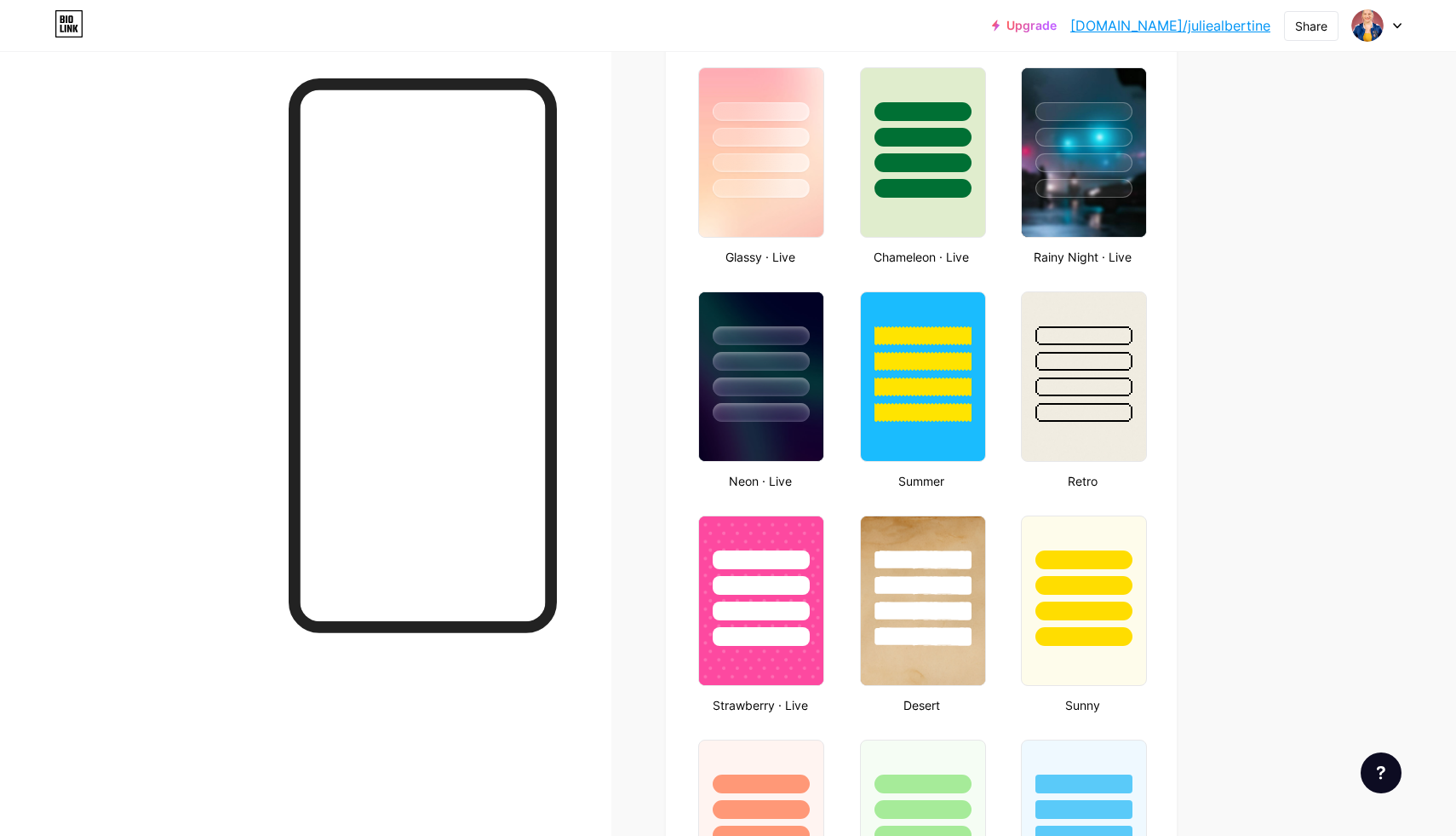
scroll to position [899, 0]
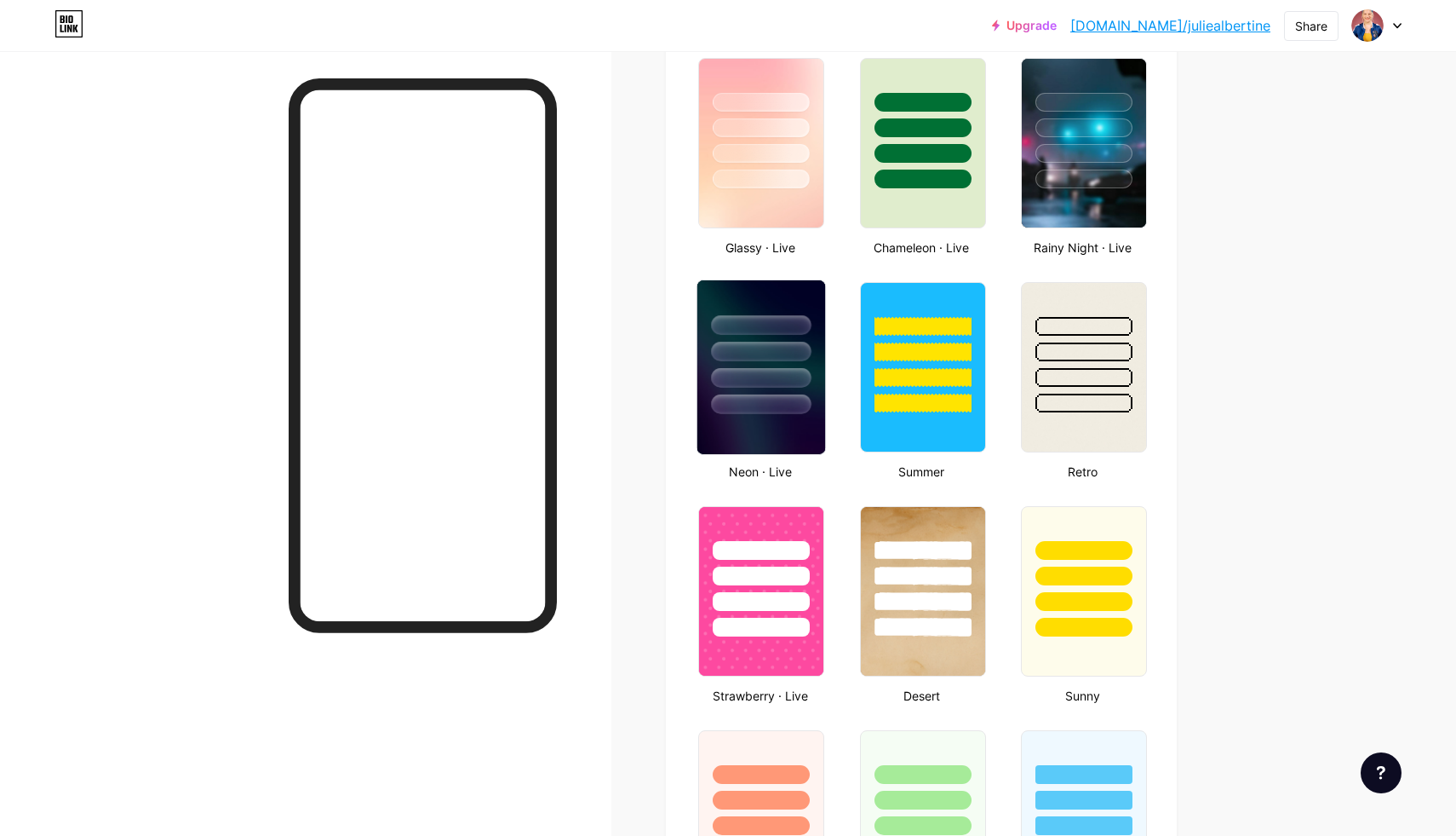
click at [778, 427] on img at bounding box center [761, 367] width 128 height 173
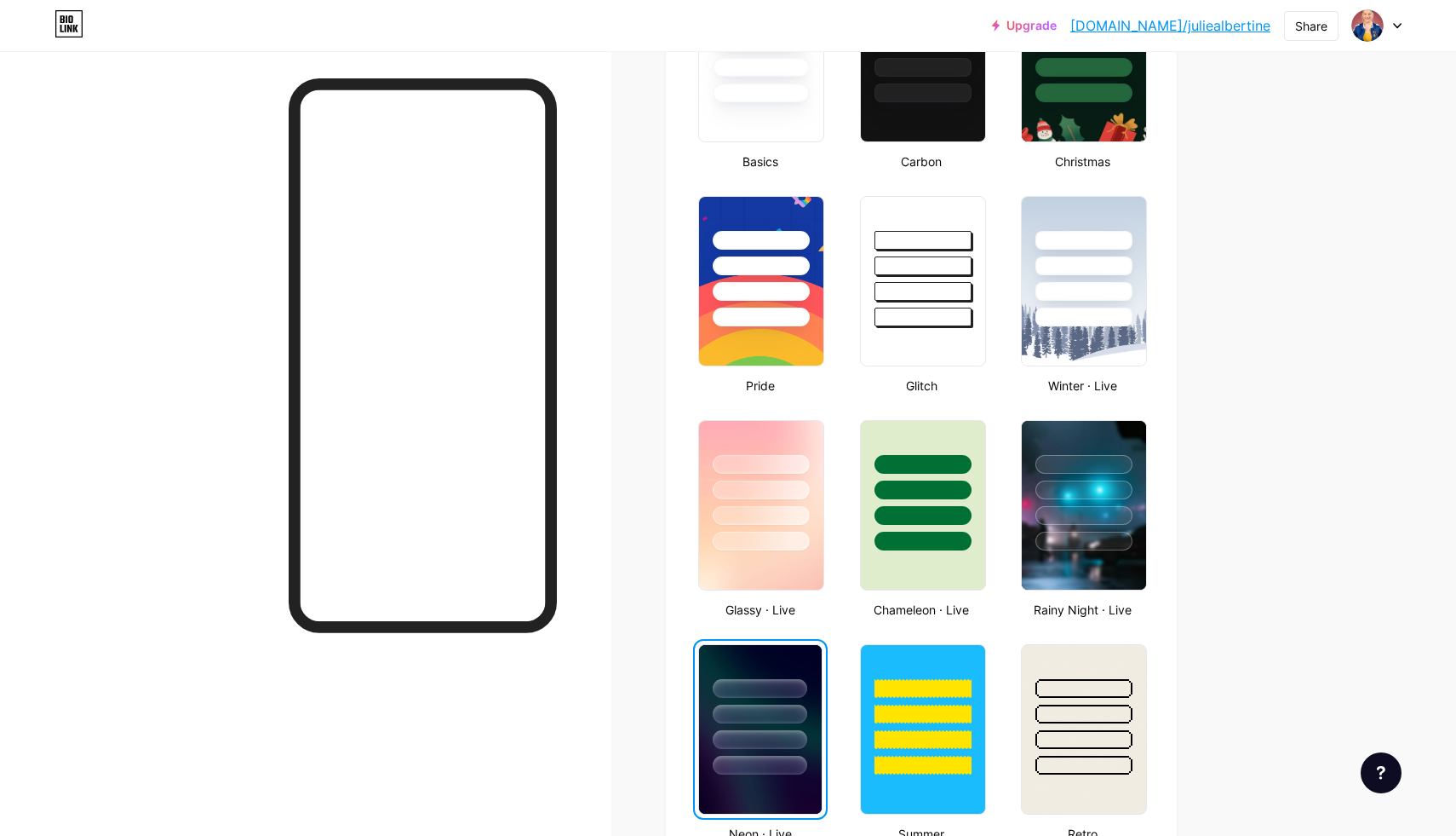
scroll to position [507, 0]
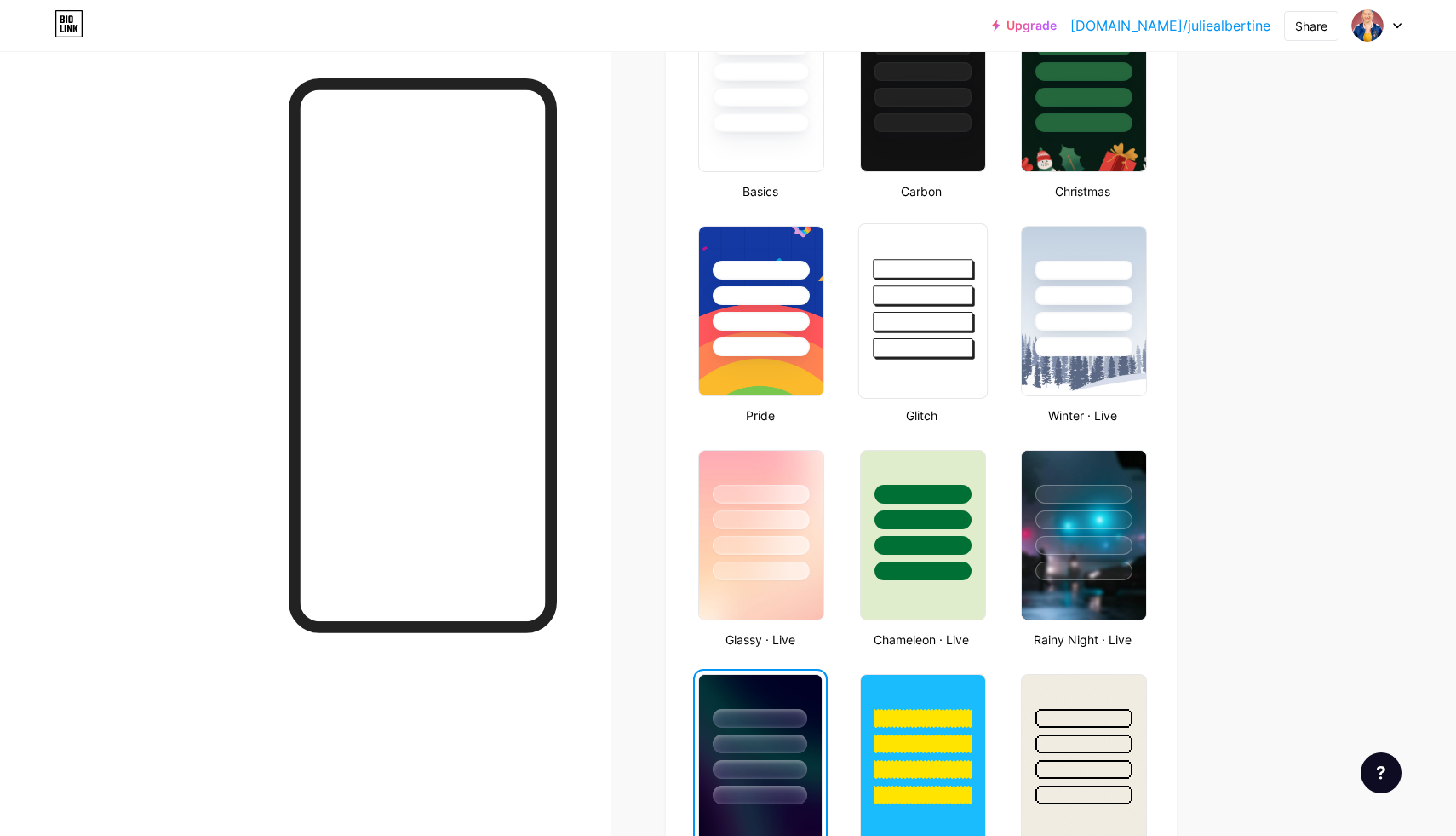
click at [902, 351] on div at bounding box center [922, 348] width 99 height 20
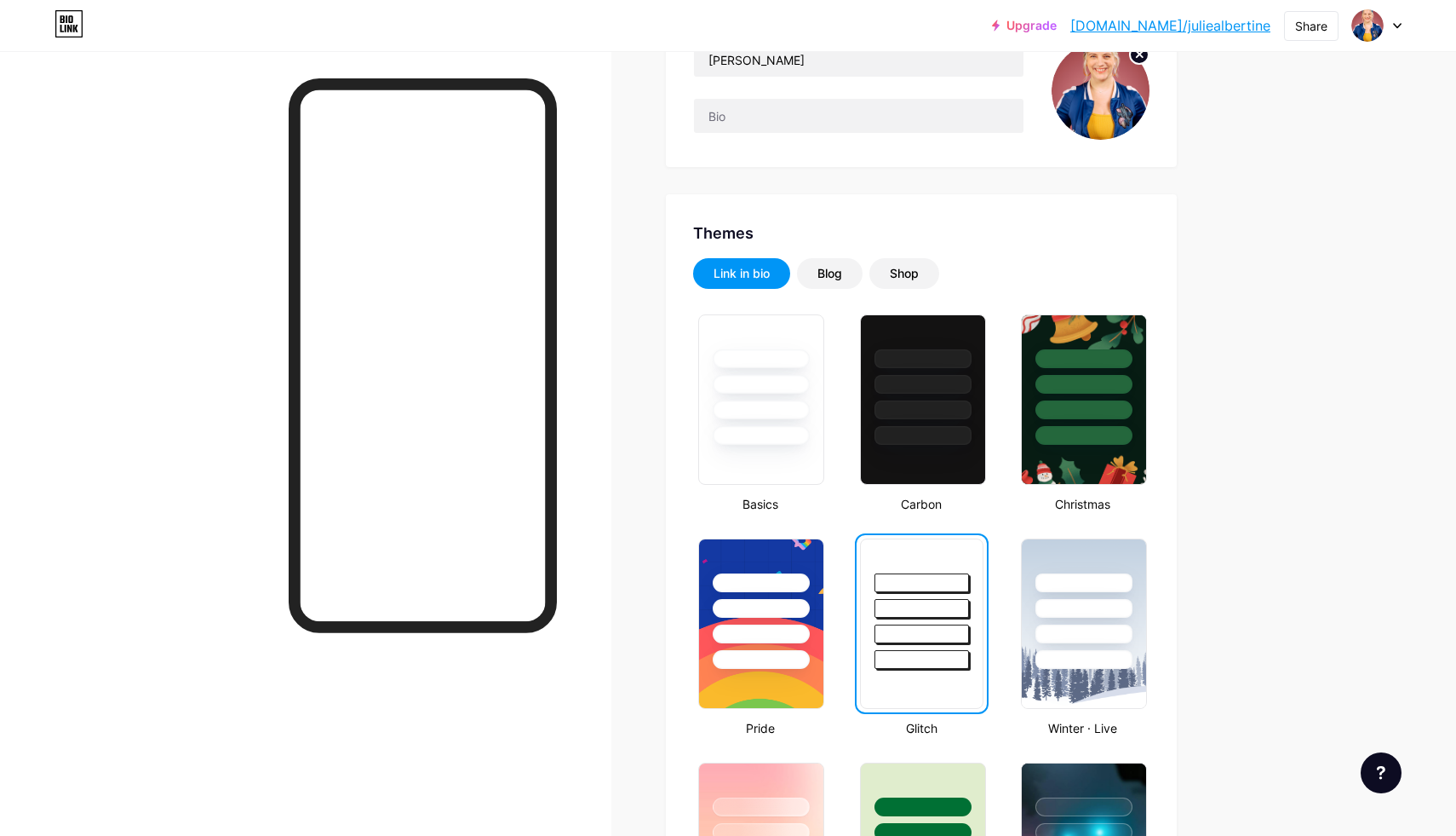
scroll to position [0, 0]
